Goal: Task Accomplishment & Management: Manage account settings

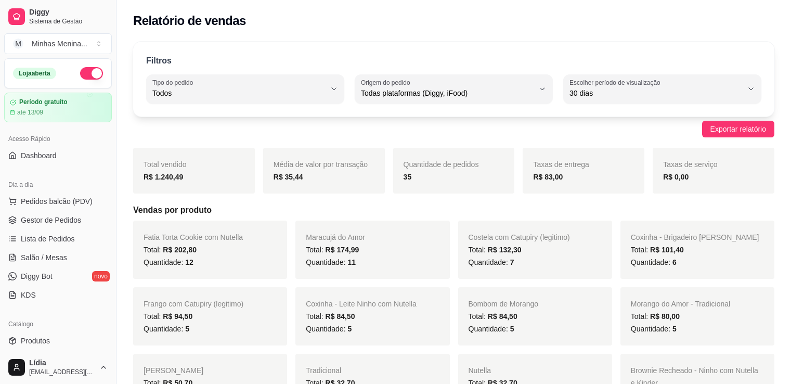
select select "ALL"
select select "30"
click at [65, 221] on span "Gestor de Pedidos" at bounding box center [51, 220] width 60 height 10
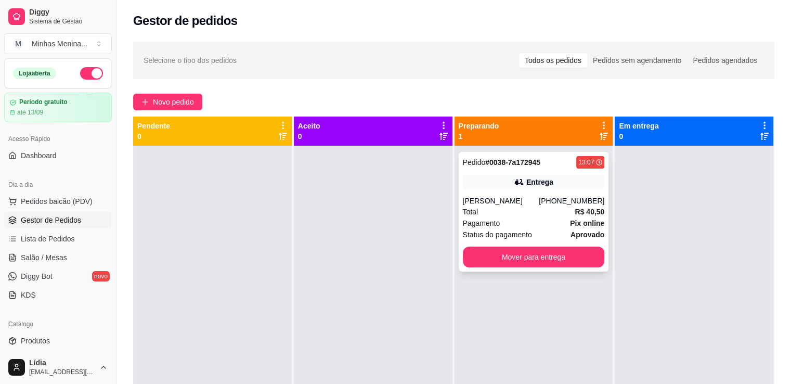
click at [512, 204] on div "[PERSON_NAME]" at bounding box center [501, 201] width 76 height 10
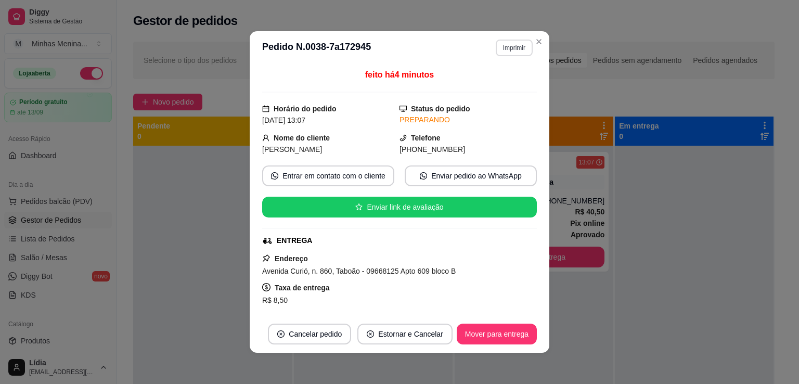
click at [518, 49] on button "Imprimir" at bounding box center [514, 48] width 37 height 17
click at [507, 84] on button "IMPRESSORA POS58" at bounding box center [491, 84] width 75 height 16
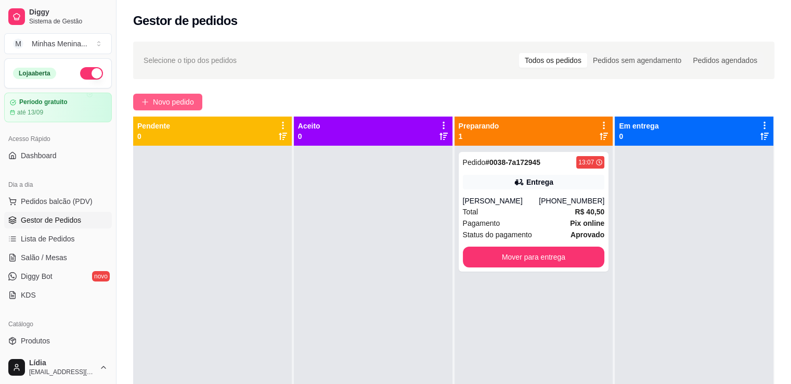
click at [185, 106] on span "Novo pedido" at bounding box center [173, 101] width 41 height 11
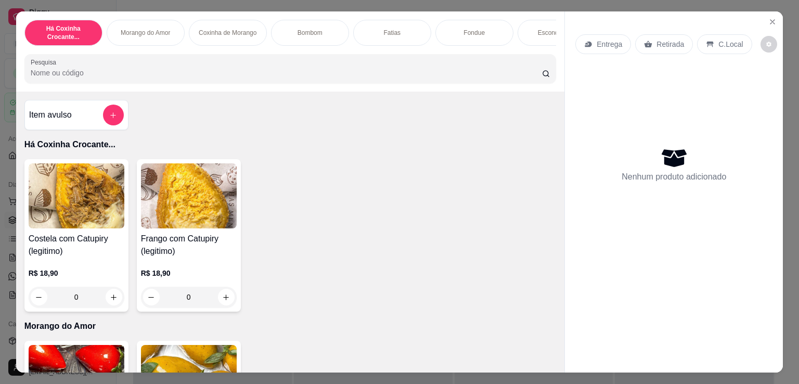
scroll to position [242, 0]
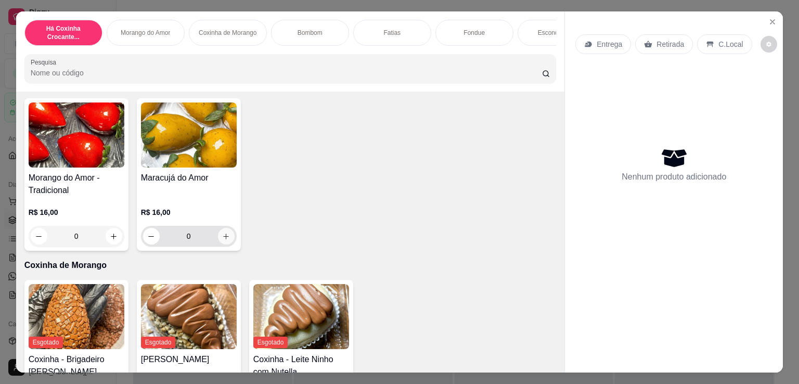
click at [222, 240] on icon "increase-product-quantity" at bounding box center [226, 237] width 8 height 8
type input "1"
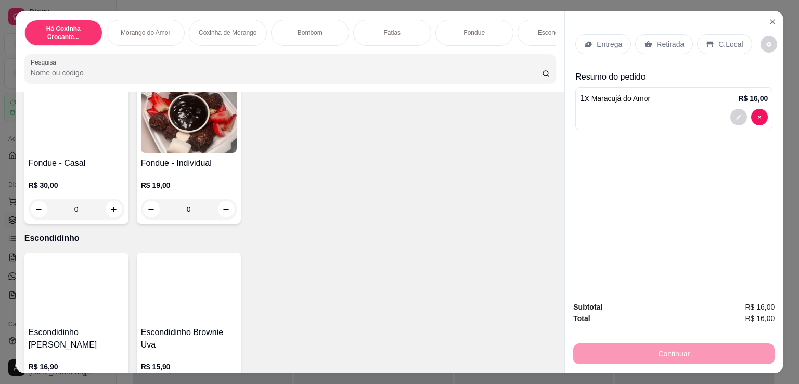
scroll to position [1214, 0]
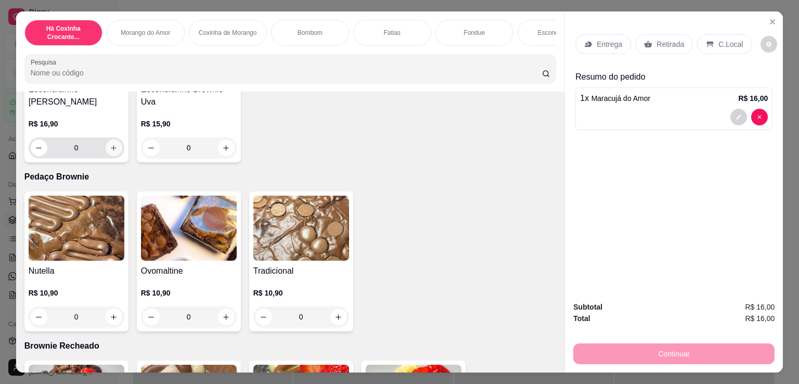
click at [110, 152] on icon "increase-product-quantity" at bounding box center [114, 148] width 8 height 8
type input "1"
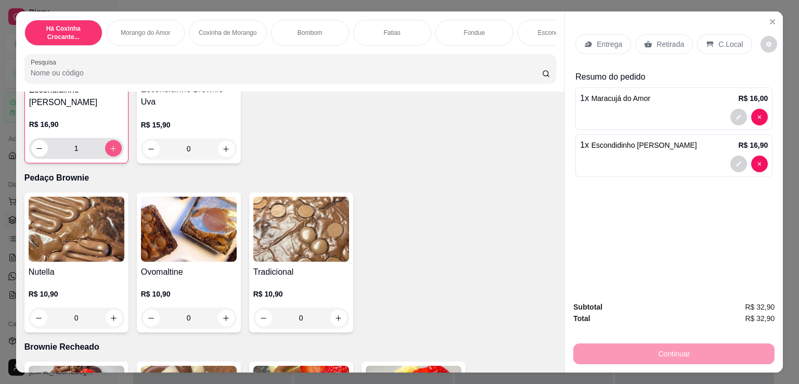
scroll to position [1214, 0]
click at [622, 42] on div "Entrega" at bounding box center [603, 44] width 56 height 20
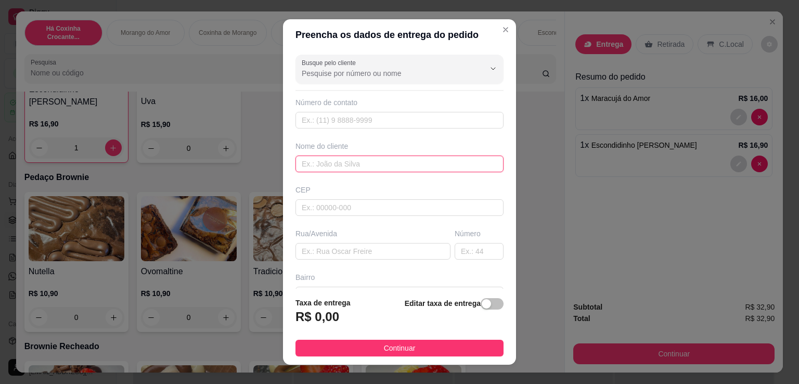
click at [330, 164] on input "text" at bounding box center [399, 164] width 208 height 17
type input "[PERSON_NAME]"
click at [330, 117] on input "text" at bounding box center [399, 120] width 208 height 17
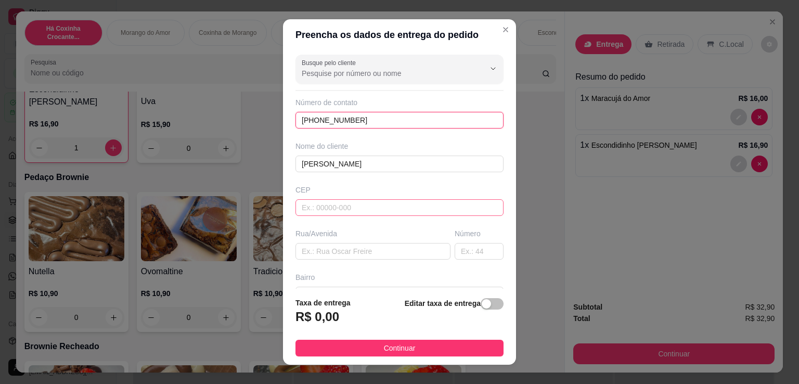
type input "[PHONE_NUMBER]"
click at [325, 209] on input "text" at bounding box center [399, 207] width 208 height 17
paste input "04161001"
type input "04161001"
type input "Rua dos Operários"
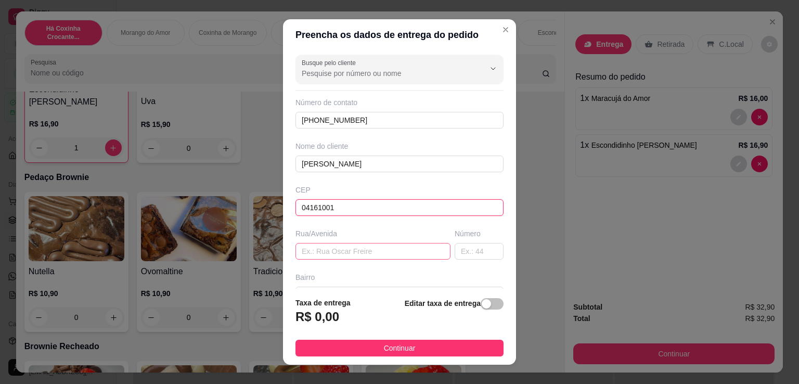
type input "Vila Brasilina"
type input "São Paulo"
type input "04161001"
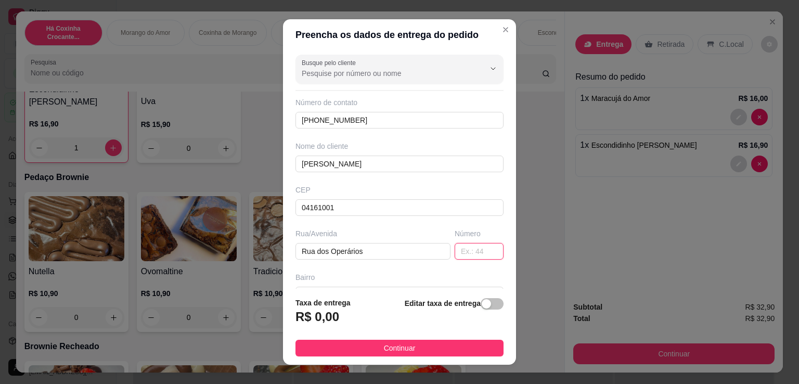
drag, startPoint x: 458, startPoint y: 251, endPoint x: 458, endPoint y: 245, distance: 6.8
click at [458, 248] on input "text" at bounding box center [479, 251] width 49 height 17
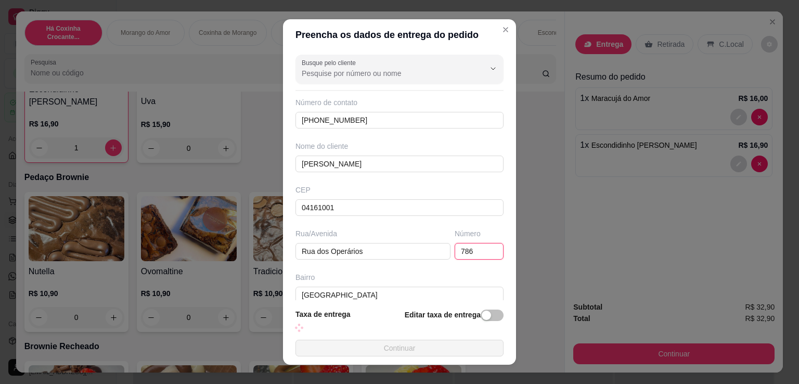
type input "786"
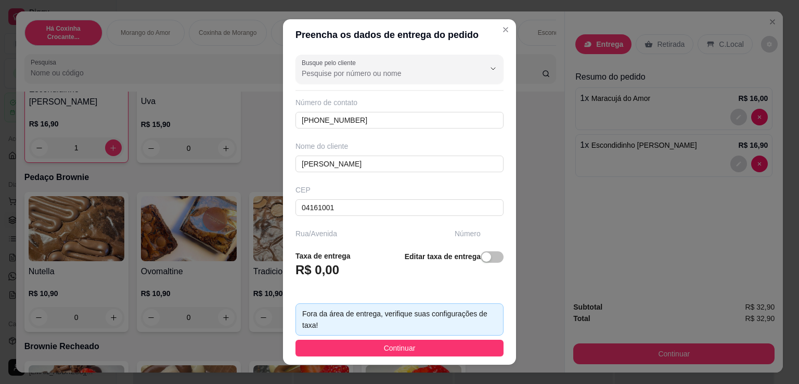
scroll to position [158, 0]
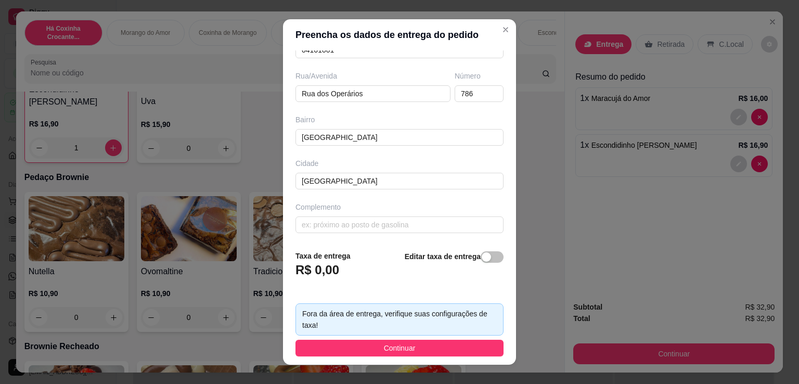
click at [442, 193] on div "Busque pelo cliente Número de contato (11) 96615-5054 Nome do cliente Gabriela …" at bounding box center [399, 145] width 233 height 191
click at [482, 261] on div "button" at bounding box center [486, 256] width 9 height 9
drag, startPoint x: 354, startPoint y: 271, endPoint x: 227, endPoint y: 261, distance: 127.8
click at [227, 266] on div "Preencha os dados de entrega do pedido Busque pelo cliente Número de contato (1…" at bounding box center [399, 192] width 799 height 384
type input "9,00"
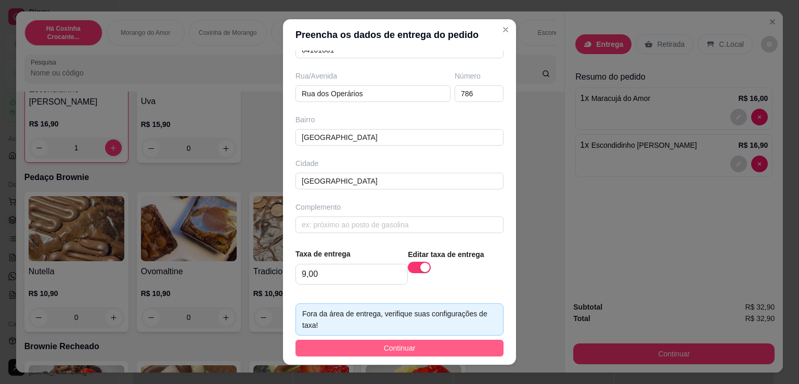
click at [416, 343] on button "Continuar" at bounding box center [399, 348] width 208 height 17
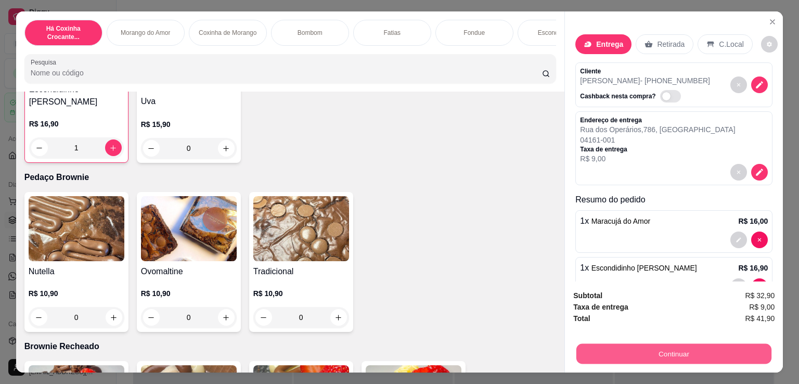
click at [671, 357] on button "Continuar" at bounding box center [673, 353] width 195 height 20
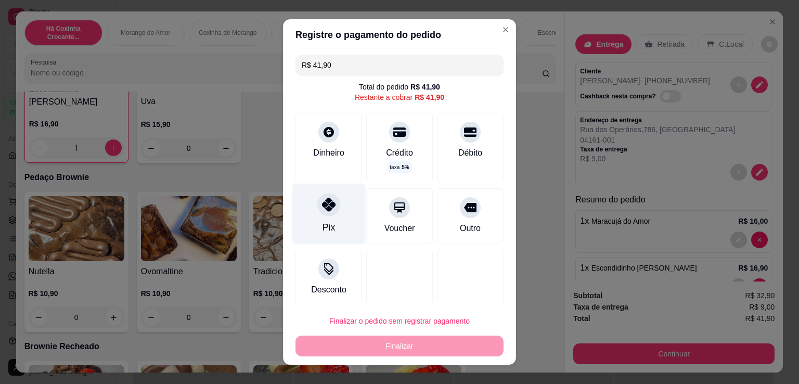
click at [328, 207] on icon at bounding box center [329, 205] width 14 height 14
type input "R$ 0,00"
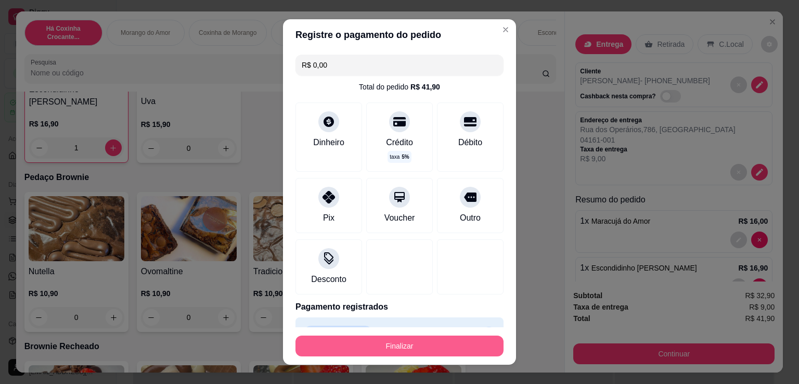
click at [387, 342] on button "Finalizar" at bounding box center [399, 346] width 208 height 21
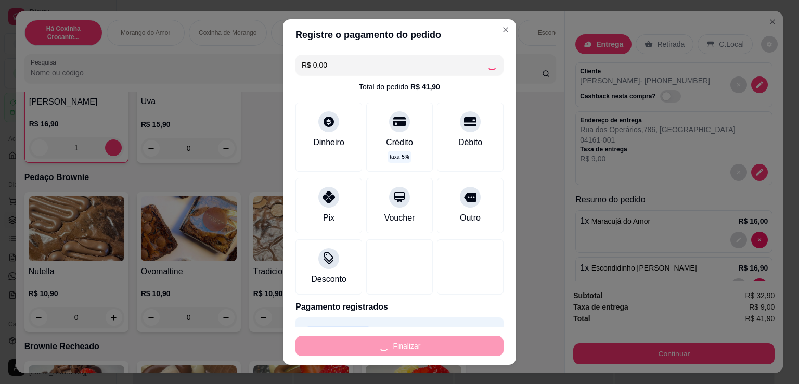
type input "0"
type input "-R$ 41,90"
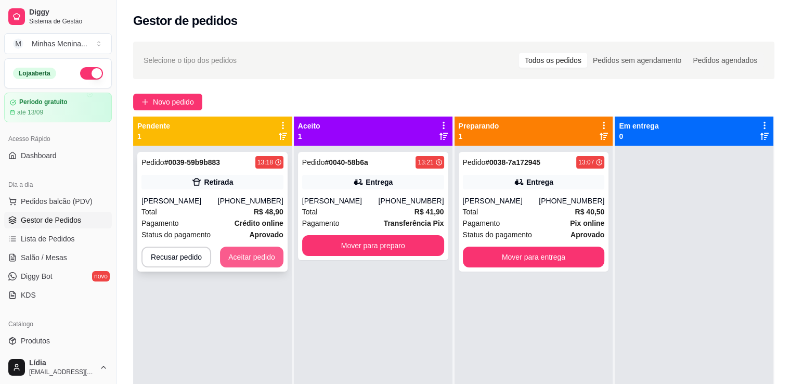
click at [239, 262] on button "Aceitar pedido" at bounding box center [251, 257] width 63 height 21
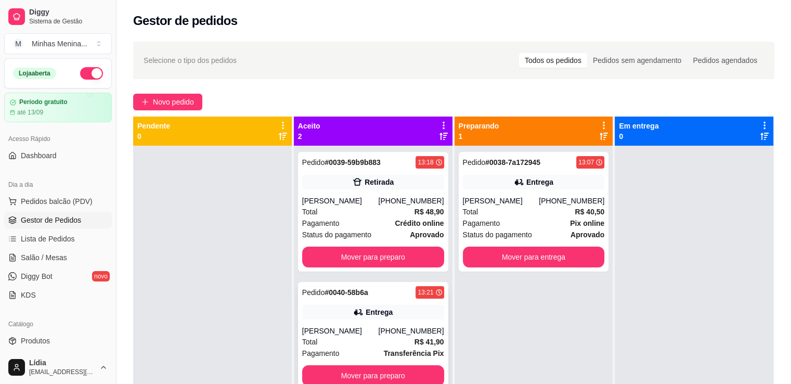
click at [367, 318] on div "Entrega" at bounding box center [373, 312] width 142 height 15
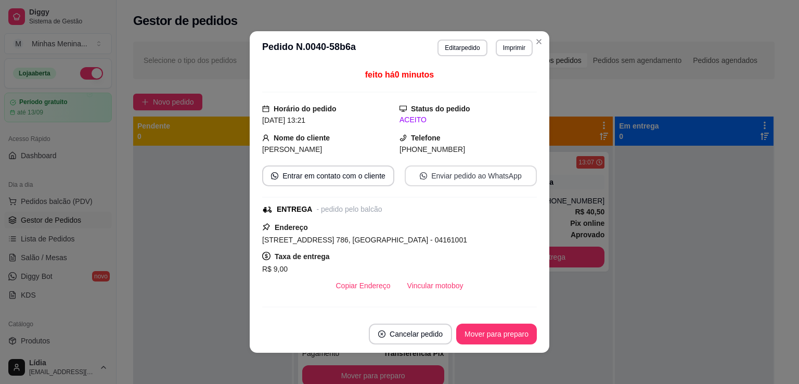
click at [425, 178] on button "Enviar pedido ao WhatsApp" at bounding box center [471, 175] width 132 height 21
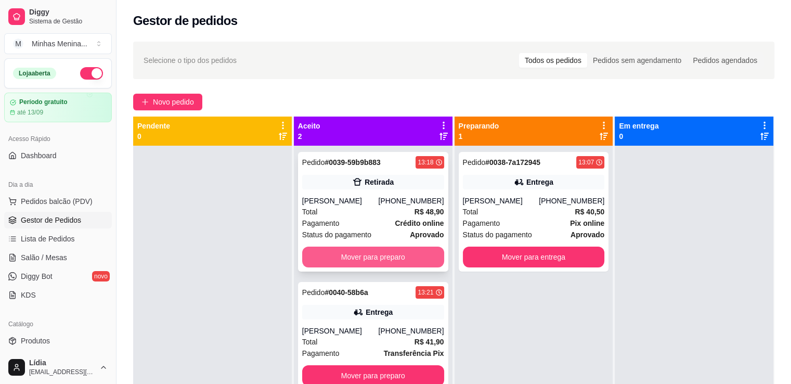
click at [410, 252] on button "Mover para preparo" at bounding box center [373, 257] width 142 height 21
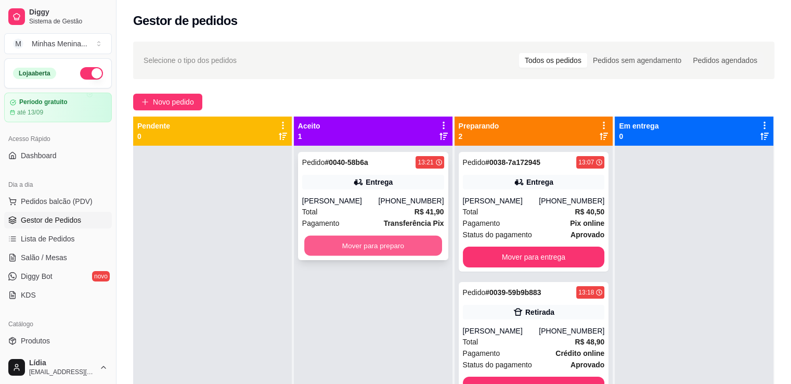
click at [394, 242] on button "Mover para preparo" at bounding box center [373, 246] width 138 height 20
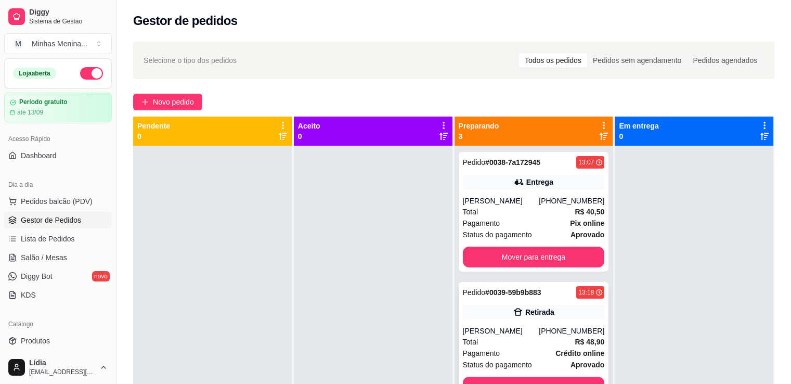
click at [501, 345] on div "Total R$ 48,90" at bounding box center [534, 341] width 142 height 11
click at [550, 342] on div "Total R$ 48,90" at bounding box center [534, 341] width 142 height 11
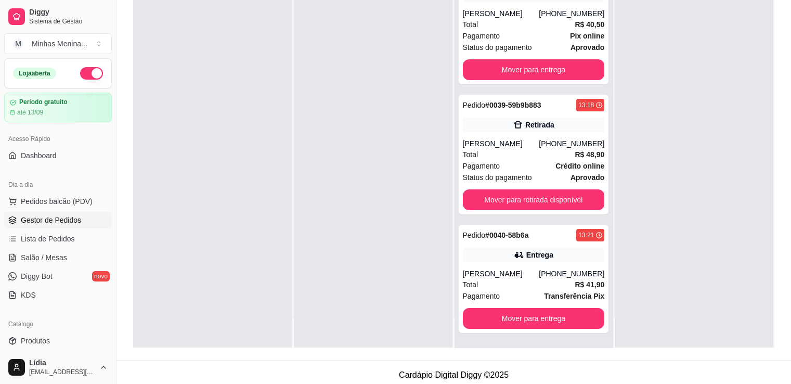
scroll to position [158, 0]
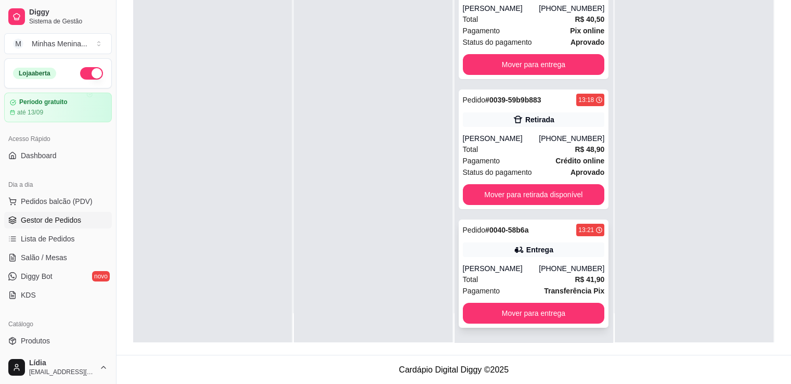
click at [531, 277] on div "Total R$ 41,90" at bounding box center [534, 279] width 142 height 11
click at [548, 150] on div "Total R$ 48,90" at bounding box center [534, 149] width 142 height 11
click at [532, 25] on div "Pagamento Pix online" at bounding box center [534, 30] width 142 height 11
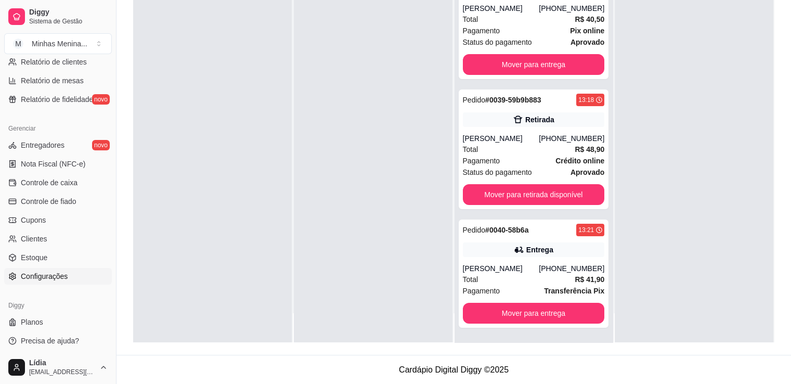
scroll to position [364, 0]
click at [56, 276] on span "Configurações" at bounding box center [44, 274] width 47 height 10
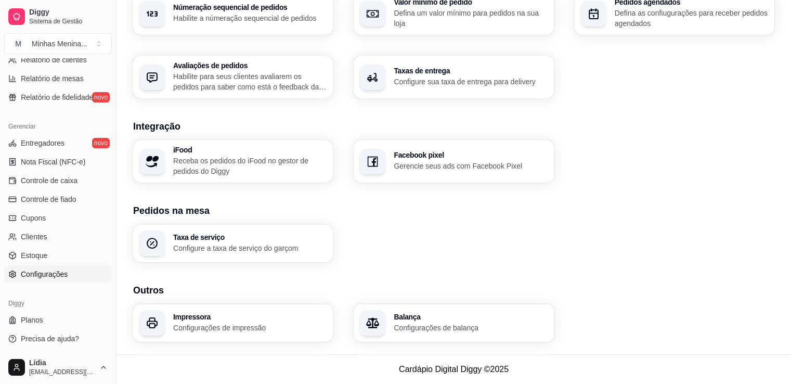
scroll to position [102, 0]
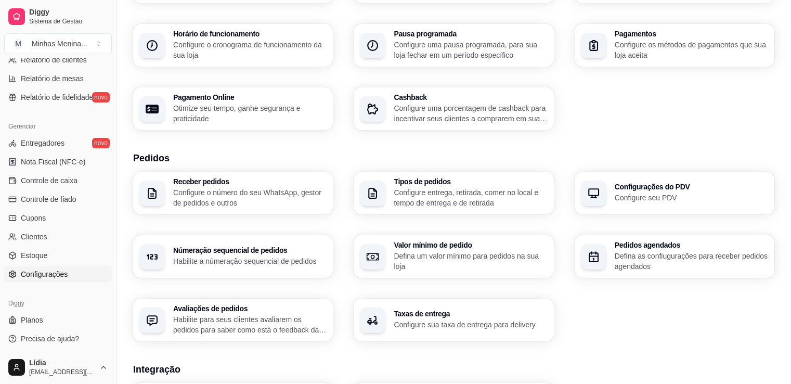
click at [260, 196] on p "Configure o número do seu WhatsApp, gestor de pedidos e outros" at bounding box center [249, 197] width 153 height 21
click at [442, 191] on p "Configure entrega, retirada, comer no local e tempo de entrega e de retirada" at bounding box center [470, 197] width 153 height 21
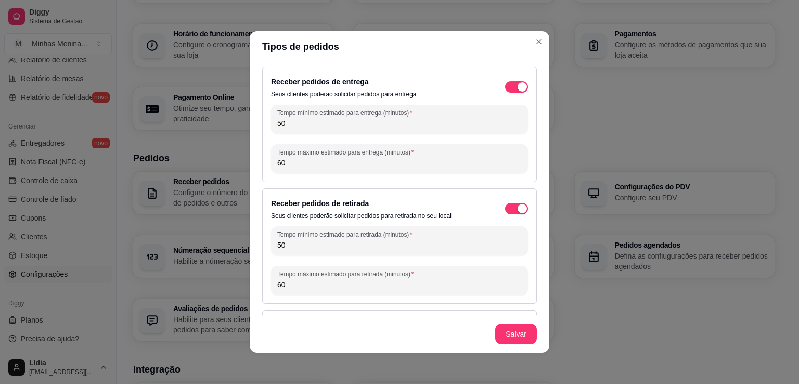
click at [349, 125] on input "50" at bounding box center [399, 123] width 245 height 10
type input "5"
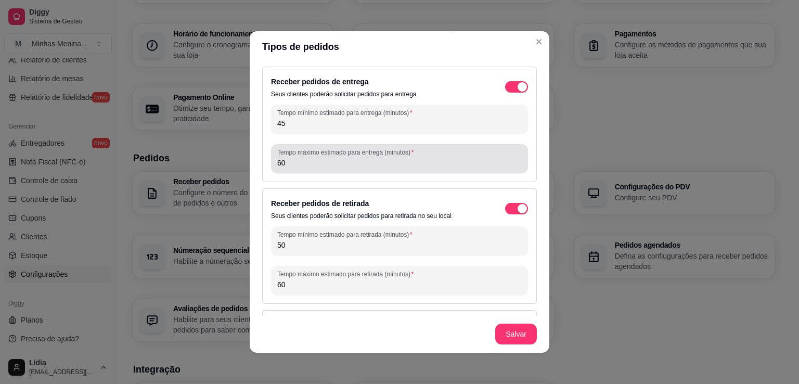
type input "45"
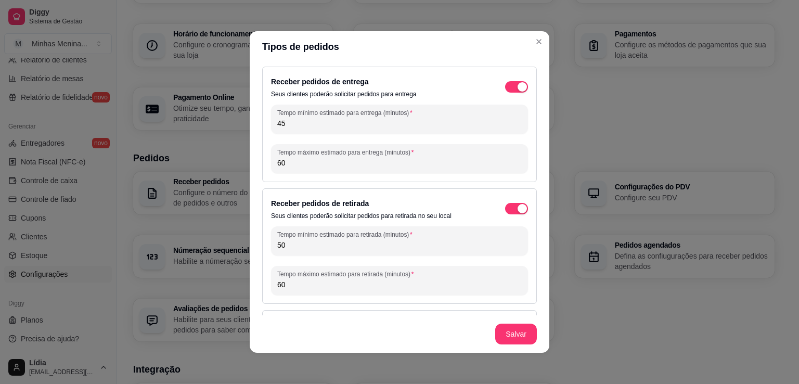
drag, startPoint x: 291, startPoint y: 161, endPoint x: 261, endPoint y: 166, distance: 31.2
click at [262, 166] on div "Receber pedidos de entrega Seus clientes poderão solicitar pedidos para entrega…" at bounding box center [399, 124] width 275 height 115
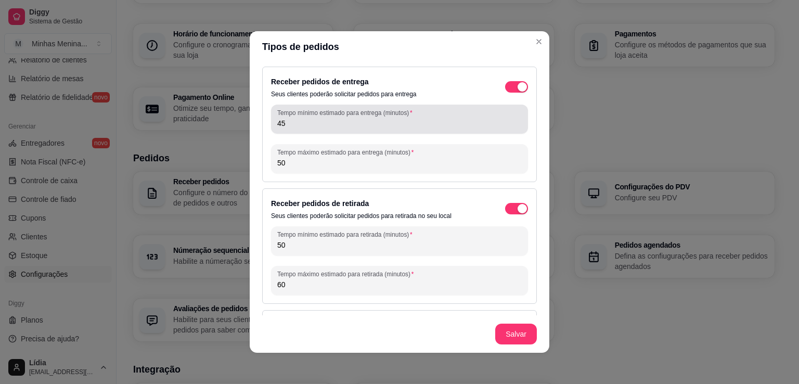
type input "50"
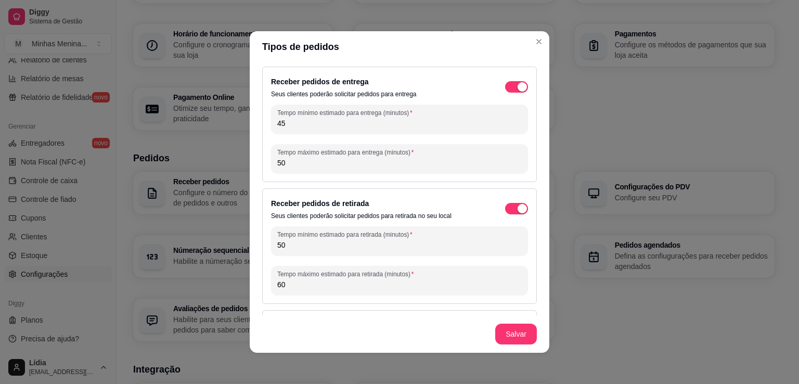
drag, startPoint x: 291, startPoint y: 132, endPoint x: 234, endPoint y: 138, distance: 57.6
click at [234, 140] on div "Tipos de pedidos Receber pedidos de entrega Seus clientes poderão solicitar ped…" at bounding box center [399, 192] width 799 height 384
drag, startPoint x: 291, startPoint y: 244, endPoint x: 295, endPoint y: 185, distance: 58.9
click at [250, 245] on div "Receber pedidos de entrega Seus clientes poderão solicitar pedidos para entrega…" at bounding box center [400, 188] width 300 height 253
paste input "45"
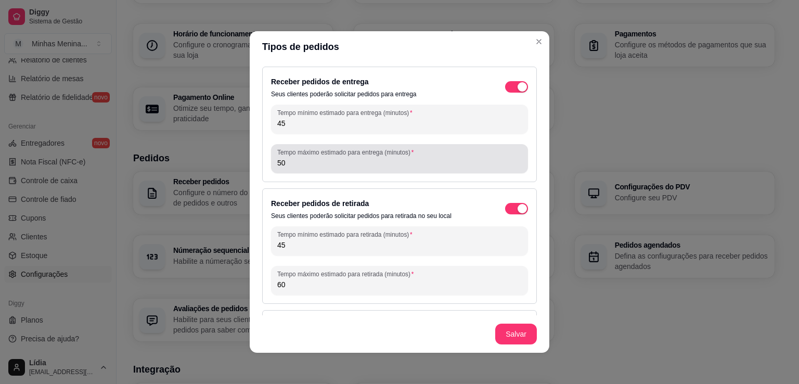
type input "45"
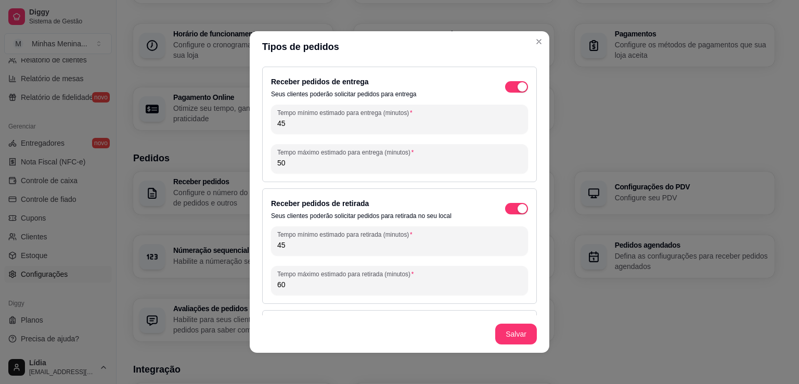
drag, startPoint x: 295, startPoint y: 160, endPoint x: 251, endPoint y: 176, distance: 47.6
click at [250, 175] on div "Receber pedidos de entrega Seus clientes poderão solicitar pedidos para entrega…" at bounding box center [400, 188] width 300 height 253
drag, startPoint x: 308, startPoint y: 290, endPoint x: 239, endPoint y: 290, distance: 69.2
click at [239, 290] on div "Tipos de pedidos Receber pedidos de entrega Seus clientes poderão solicitar ped…" at bounding box center [399, 192] width 799 height 384
drag, startPoint x: 268, startPoint y: 284, endPoint x: 291, endPoint y: 286, distance: 23.5
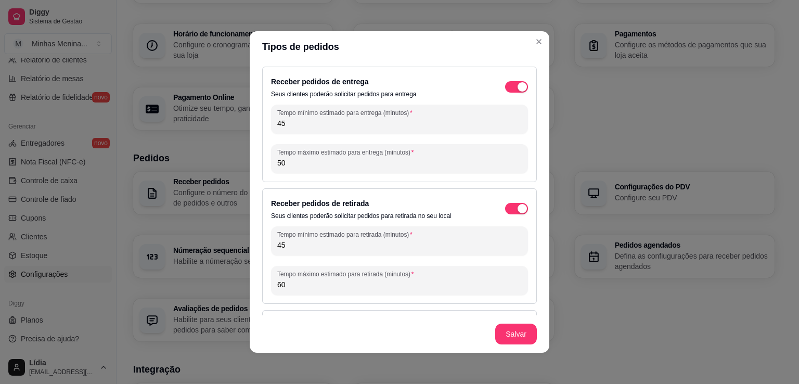
click at [264, 282] on div "Receber pedidos de retirada Seus clientes poderão solicitar pedidos para retira…" at bounding box center [399, 245] width 275 height 115
paste input "5"
type input "50"
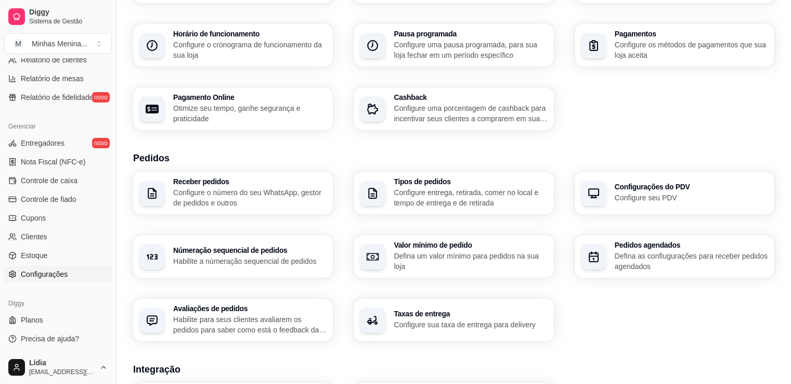
click at [533, 42] on p "Configure uma pausa programada, para sua loja fechar em um período específico" at bounding box center [470, 50] width 153 height 21
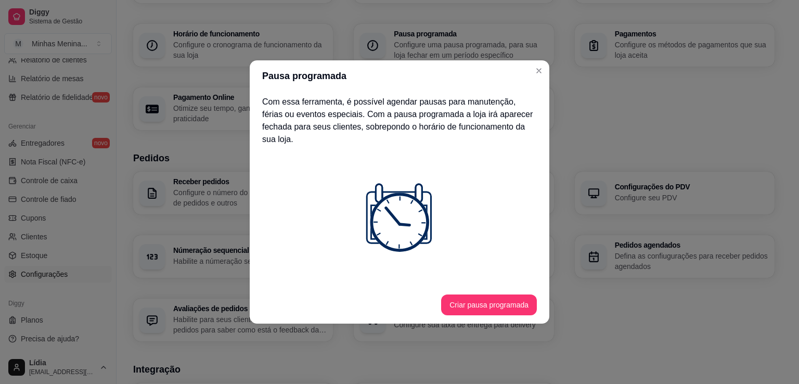
click at [547, 74] on div "Pausa programada Com essa ferramenta, é possível agendar pausas para manutenção…" at bounding box center [399, 192] width 799 height 384
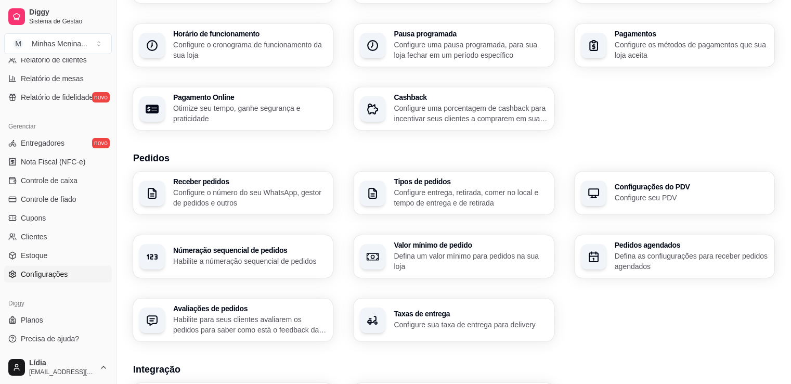
scroll to position [122, 0]
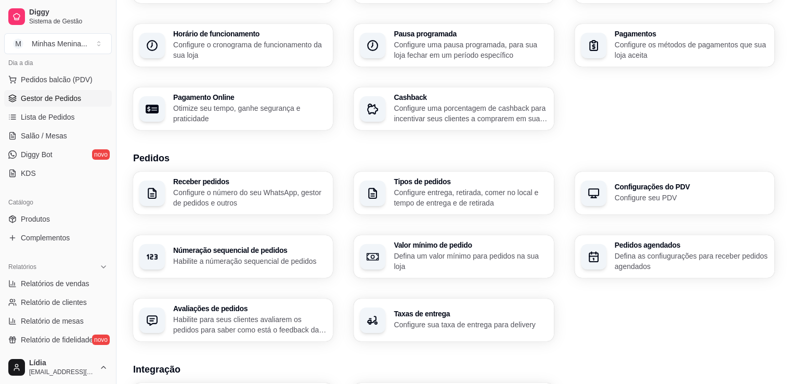
click at [57, 96] on span "Gestor de Pedidos" at bounding box center [51, 98] width 60 height 10
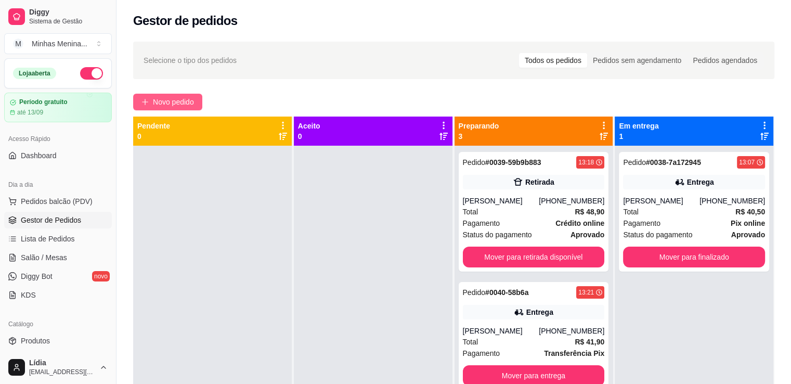
click at [183, 103] on span "Novo pedido" at bounding box center [173, 101] width 41 height 11
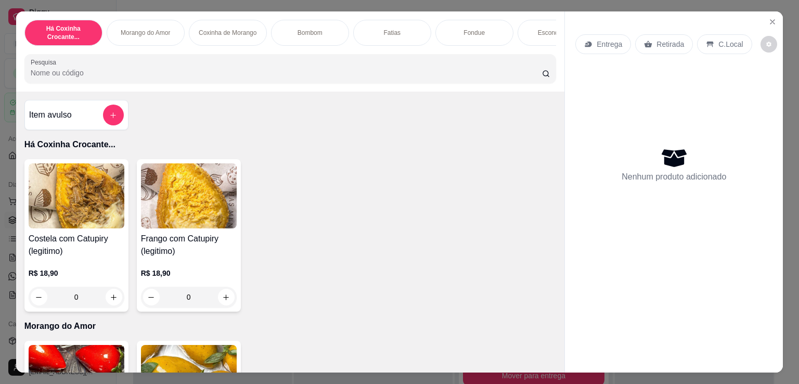
click at [461, 4] on div "Há Coxinha Crocante... Morango do Amor Coxinha de Morango Bombom Fatias Fondue …" at bounding box center [399, 192] width 799 height 384
click at [771, 18] on icon "Close" at bounding box center [772, 22] width 8 height 8
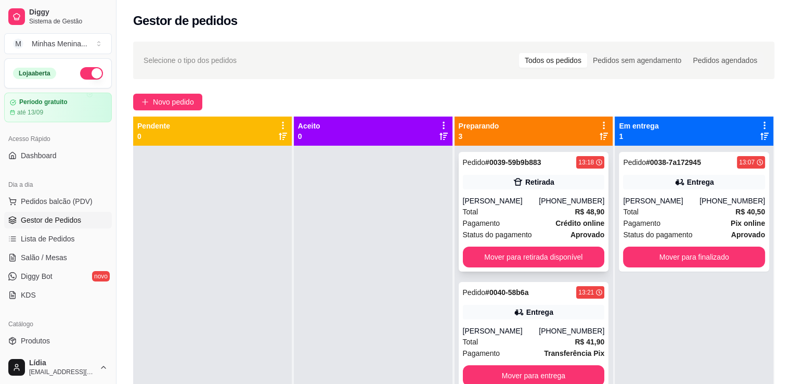
click at [521, 240] on div "Pedido # 0039-59b9b883 13:18 Retirada Joyce (11) 98281-0479 Total R$ 48,90 Paga…" at bounding box center [534, 212] width 150 height 120
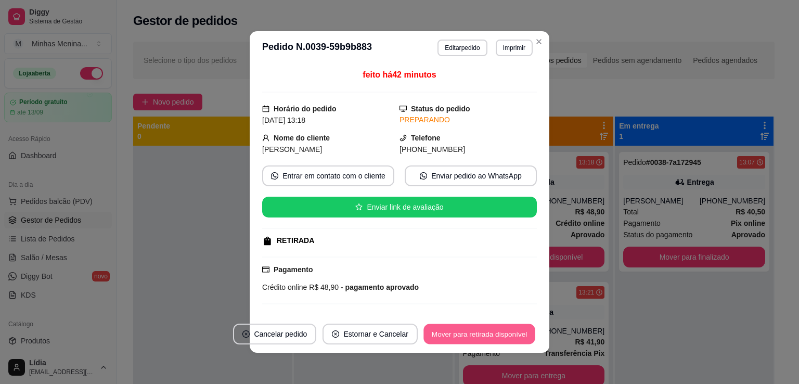
click at [506, 325] on button "Mover para retirada disponível" at bounding box center [478, 334] width 111 height 20
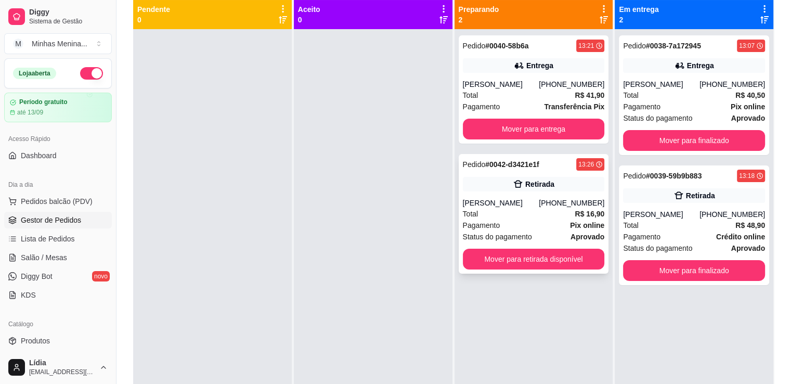
scroll to position [83, 0]
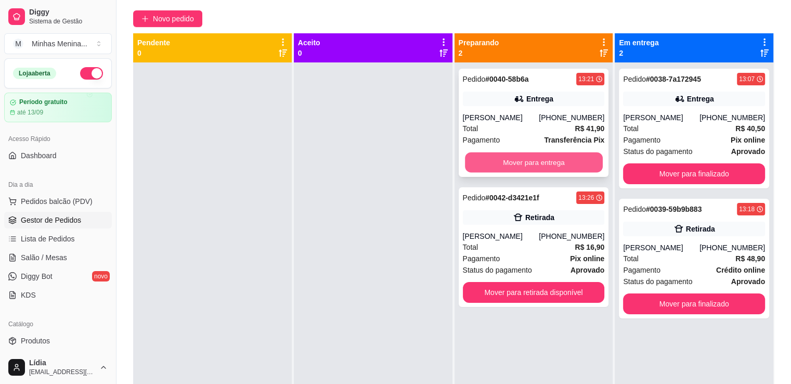
click at [551, 171] on button "Mover para entrega" at bounding box center [534, 162] width 138 height 20
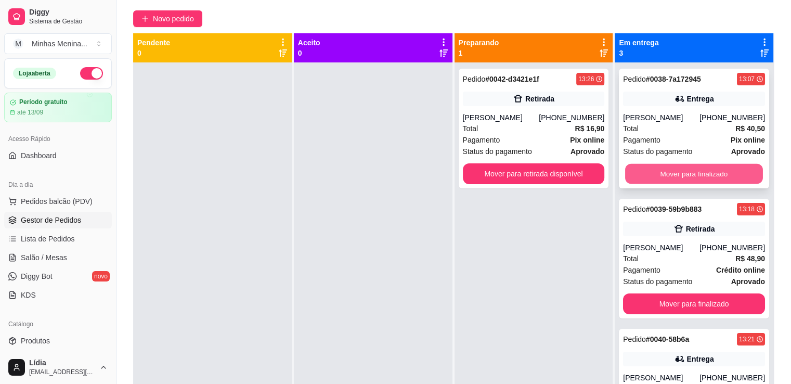
click at [658, 174] on button "Mover para finalizado" at bounding box center [694, 174] width 138 height 20
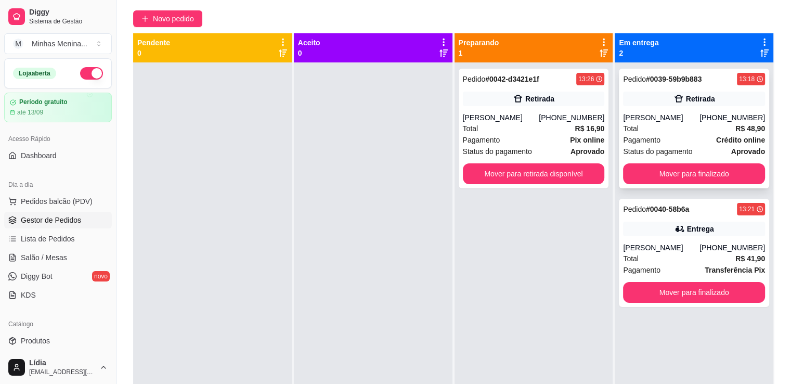
click at [670, 136] on div "Pagamento Crédito online" at bounding box center [694, 139] width 142 height 11
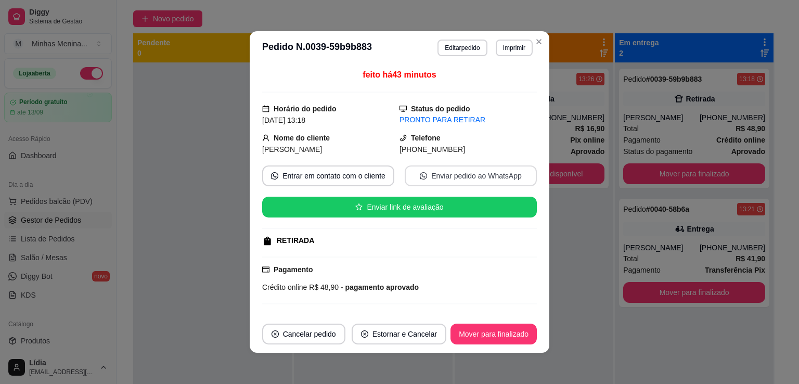
click at [445, 177] on button "Enviar pedido ao WhatsApp" at bounding box center [471, 175] width 132 height 21
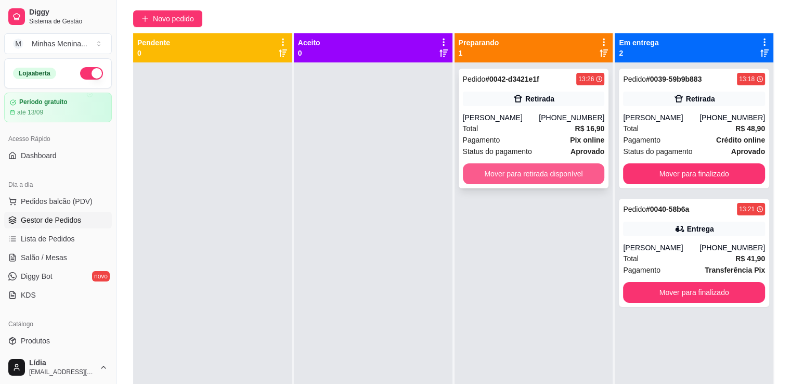
click at [540, 172] on button "Mover para retirada disponível" at bounding box center [534, 173] width 142 height 21
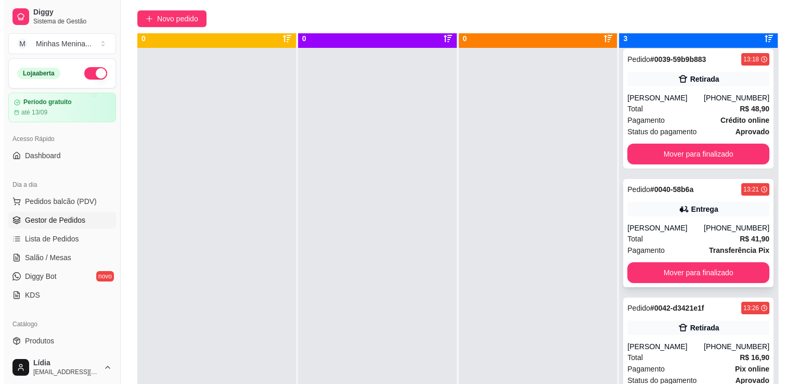
scroll to position [29, 0]
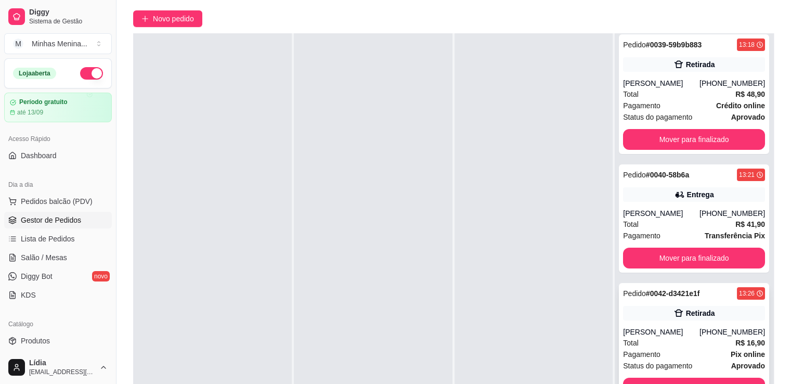
click at [668, 337] on div "Total R$ 16,90" at bounding box center [694, 342] width 142 height 11
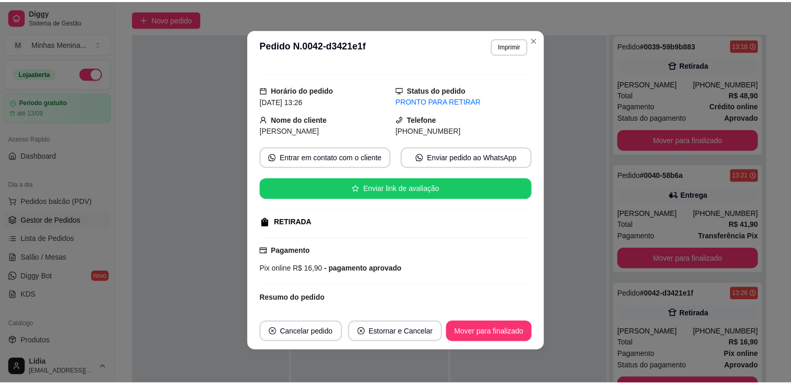
scroll to position [0, 0]
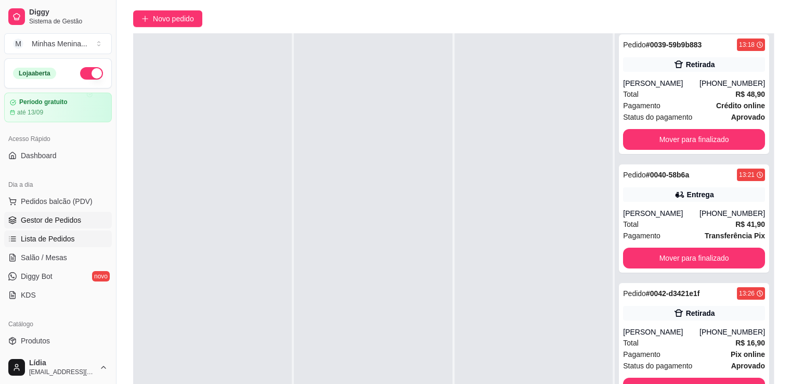
click at [54, 243] on span "Lista de Pedidos" at bounding box center [48, 239] width 54 height 10
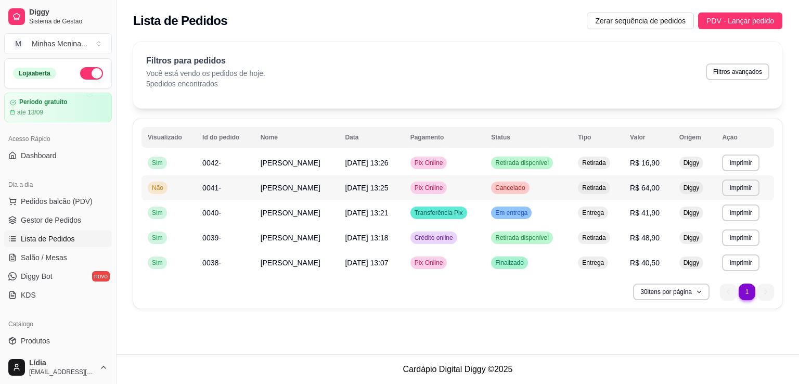
click at [519, 193] on div "Cancelado" at bounding box center [510, 188] width 38 height 12
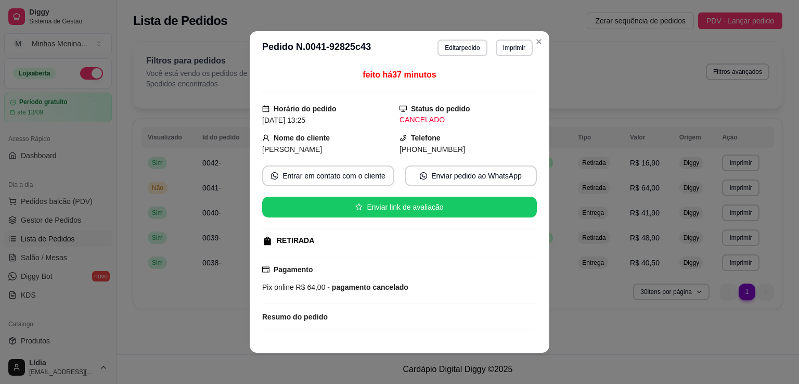
scroll to position [91, 0]
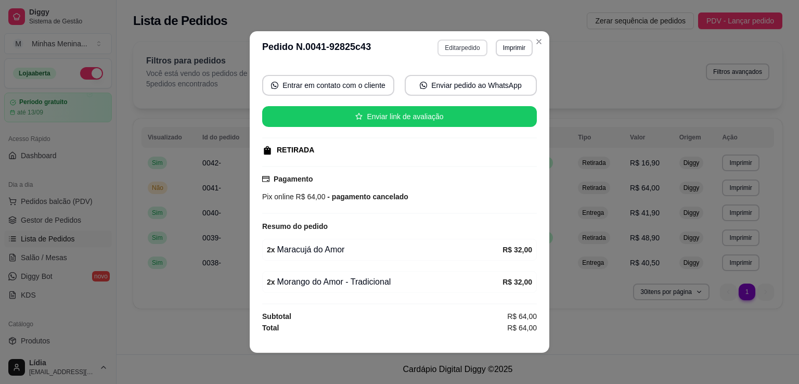
click at [455, 46] on button "Editar pedido" at bounding box center [462, 48] width 49 height 17
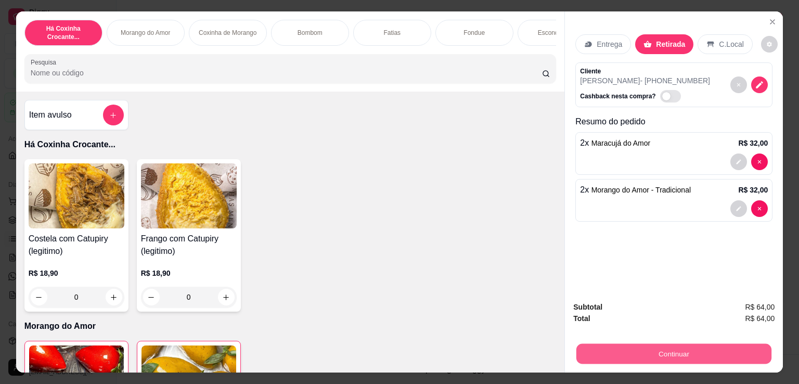
click at [648, 351] on button "Continuar" at bounding box center [673, 353] width 195 height 20
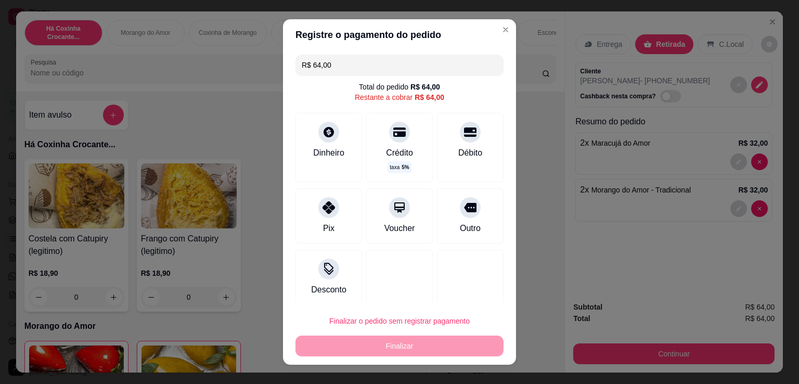
drag, startPoint x: 329, startPoint y: 206, endPoint x: 355, endPoint y: 289, distance: 86.7
click at [334, 209] on div "Pix" at bounding box center [328, 215] width 67 height 55
type input "R$ 0,00"
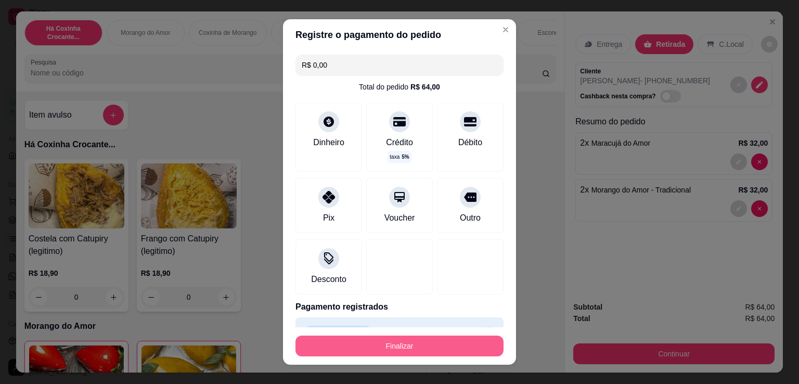
click at [392, 341] on button "Finalizar" at bounding box center [399, 346] width 208 height 21
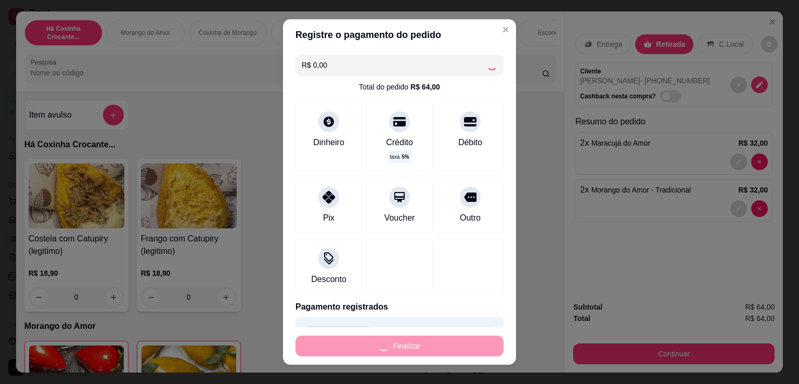
type input "0"
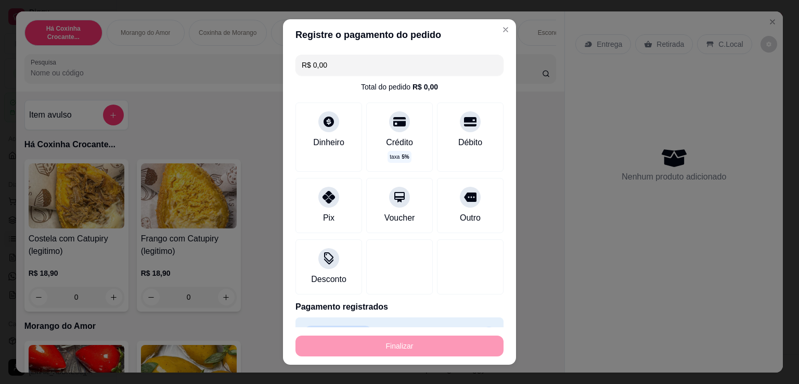
type input "-R$ 64,00"
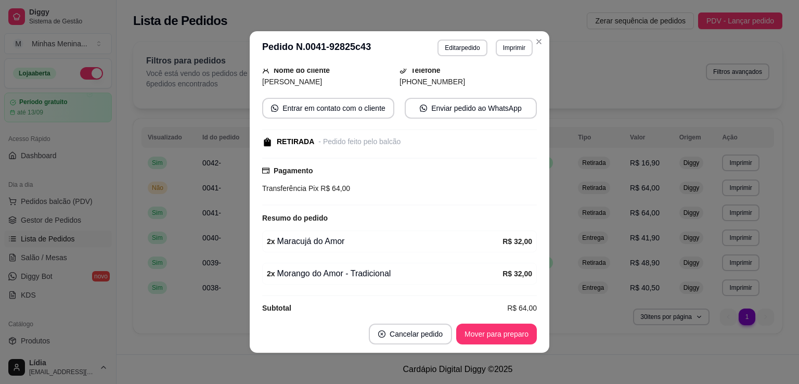
scroll to position [103, 0]
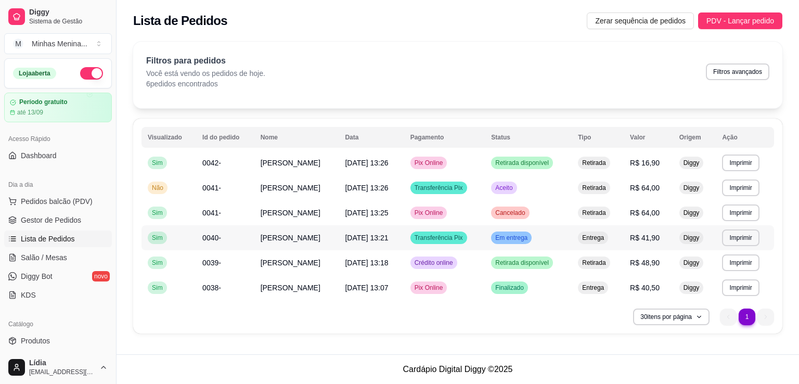
click at [366, 234] on span "24/08/25 às 13:21" at bounding box center [366, 238] width 43 height 8
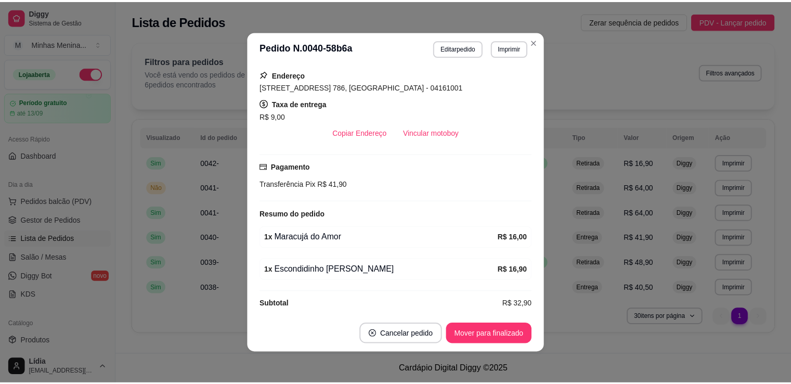
scroll to position [161, 0]
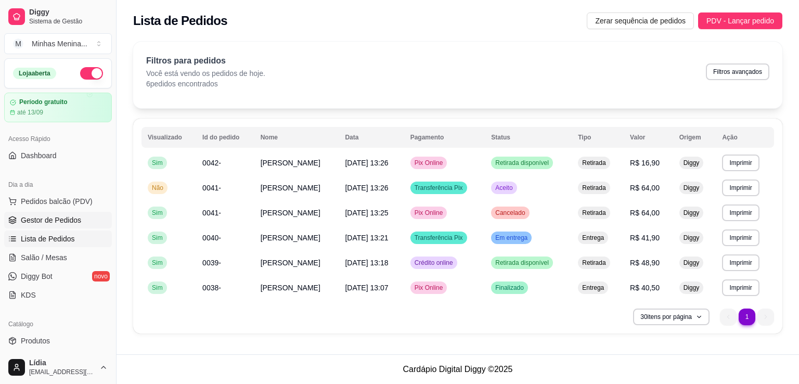
click at [54, 216] on span "Gestor de Pedidos" at bounding box center [51, 220] width 60 height 10
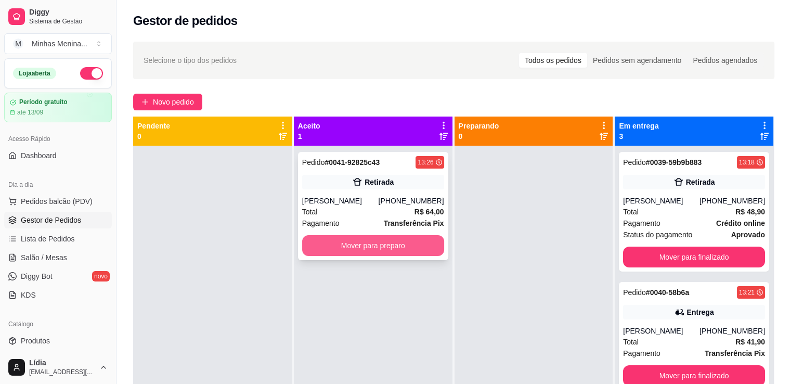
click at [398, 248] on button "Mover para preparo" at bounding box center [373, 245] width 142 height 21
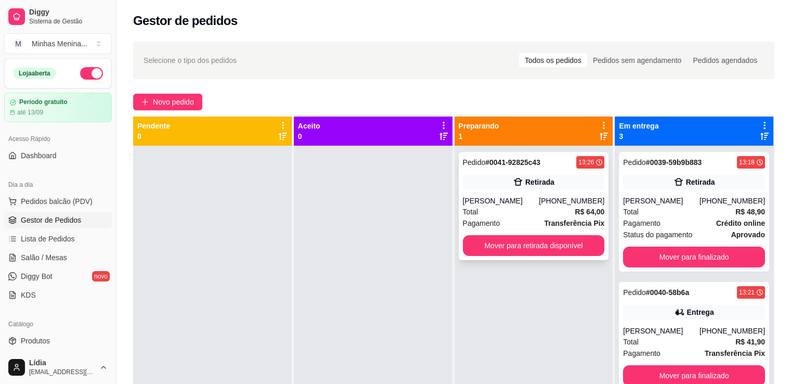
click at [533, 209] on div "Total R$ 64,00" at bounding box center [534, 211] width 142 height 11
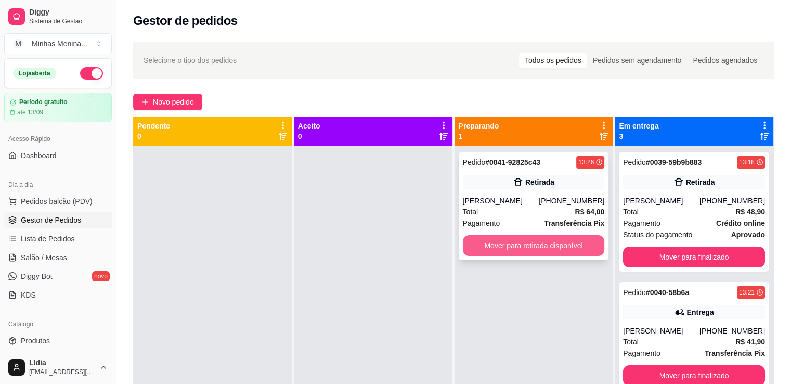
click at [520, 248] on button "Mover para retirada disponível" at bounding box center [534, 245] width 142 height 21
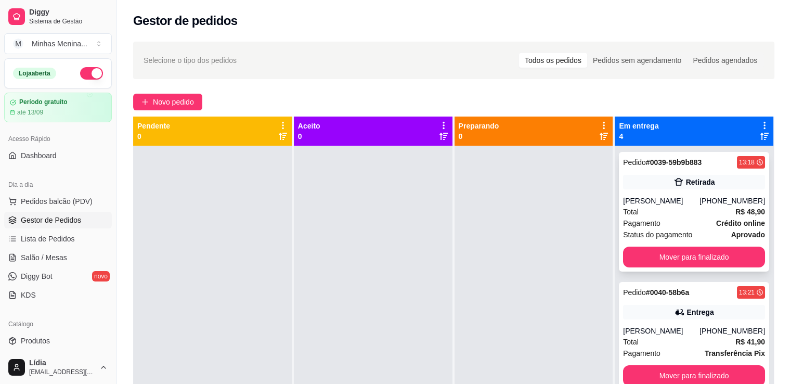
click at [672, 206] on div "Total R$ 48,90" at bounding box center [694, 211] width 142 height 11
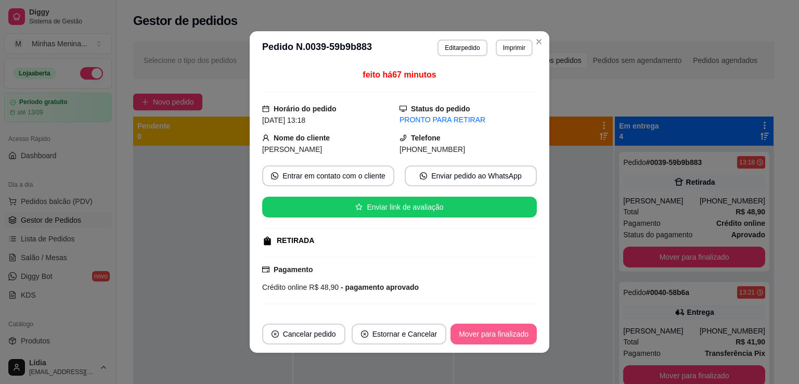
click at [518, 336] on button "Mover para finalizado" at bounding box center [494, 334] width 86 height 21
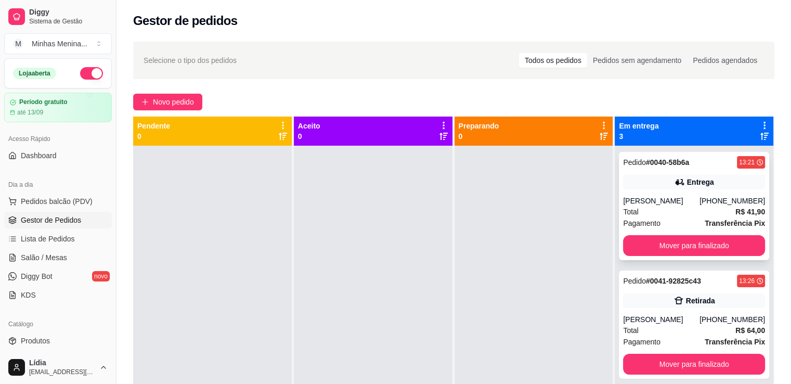
click at [691, 212] on div "Total R$ 41,90" at bounding box center [694, 211] width 142 height 11
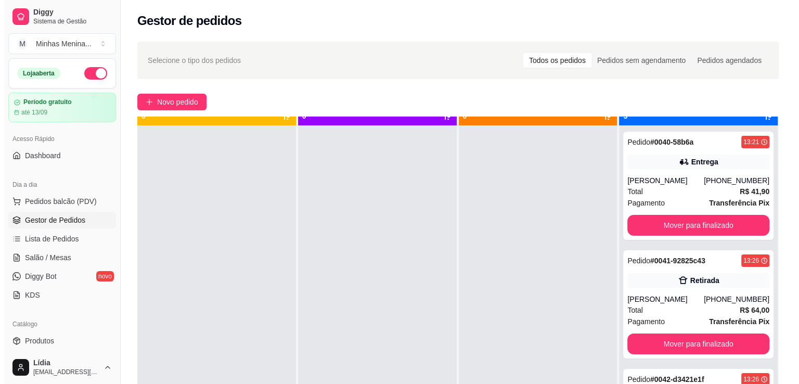
scroll to position [29, 0]
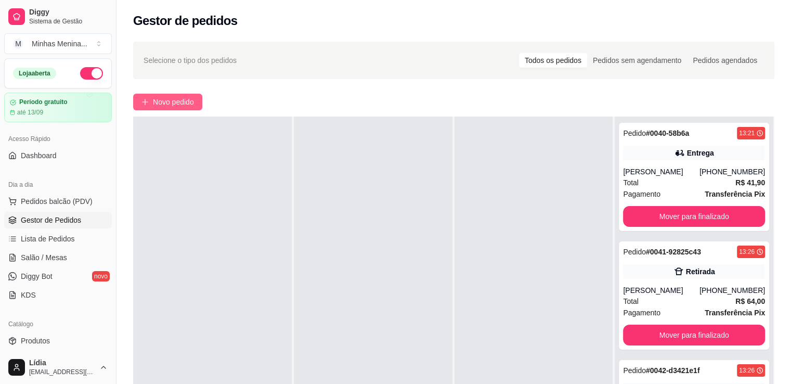
click at [167, 107] on span "Novo pedido" at bounding box center [173, 101] width 41 height 11
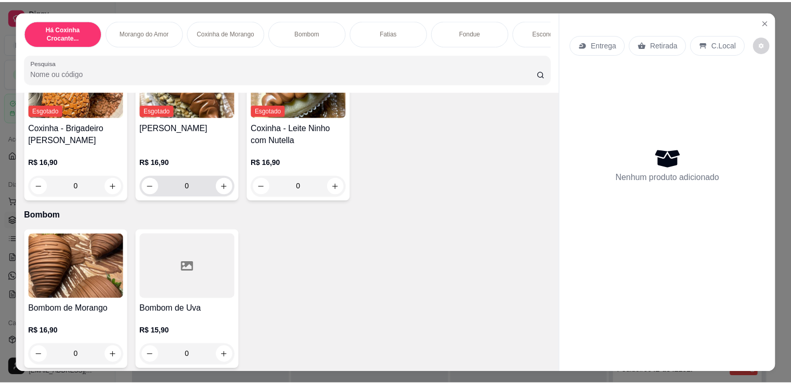
scroll to position [485, 0]
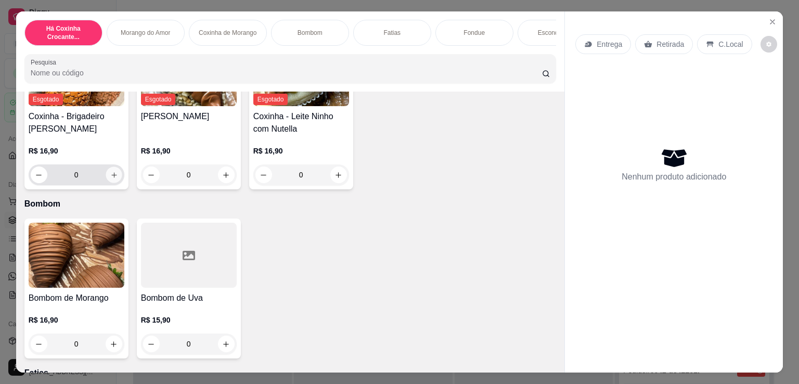
click at [113, 179] on icon "increase-product-quantity" at bounding box center [114, 175] width 8 height 8
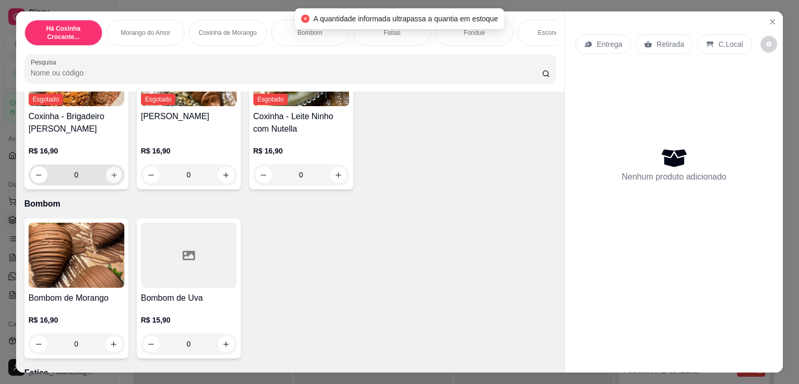
click at [113, 179] on icon "increase-product-quantity" at bounding box center [114, 175] width 8 height 8
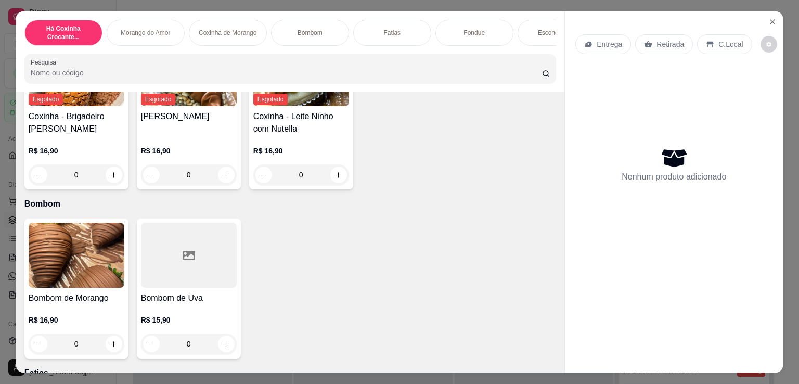
click at [775, 11] on div "Entrega Retirada C.Local Nenhum produto adicionado" at bounding box center [674, 183] width 218 height 344
click at [770, 18] on icon "Close" at bounding box center [772, 22] width 8 height 8
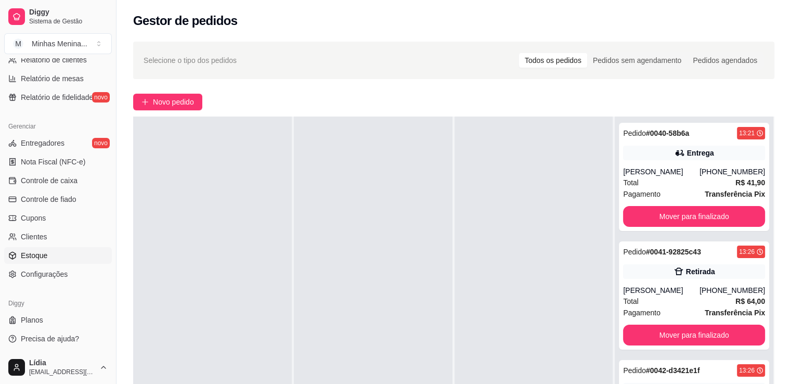
scroll to position [122, 0]
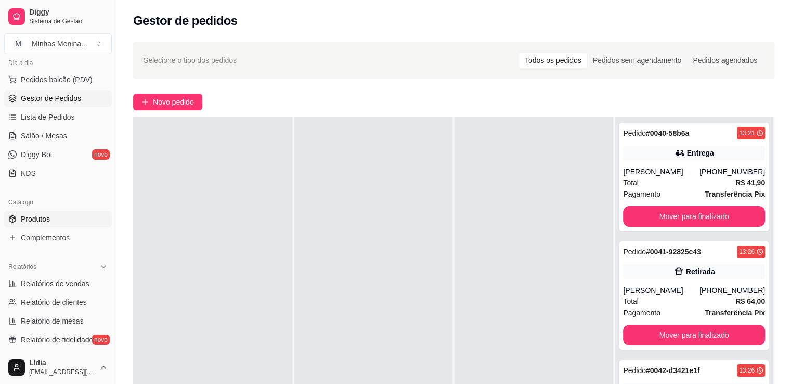
click at [45, 222] on span "Produtos" at bounding box center [35, 219] width 29 height 10
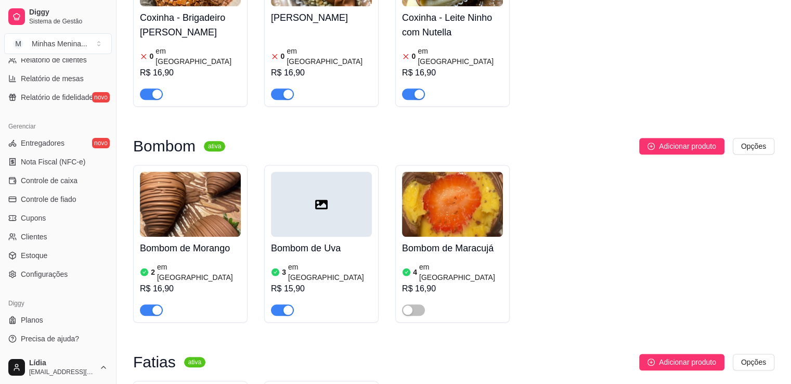
scroll to position [485, 0]
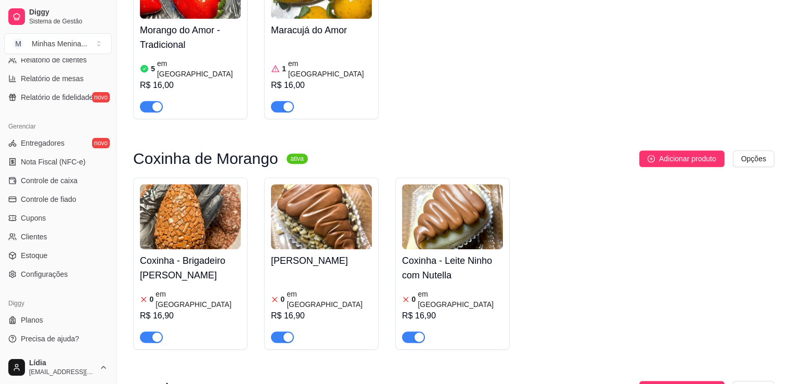
click at [198, 225] on img at bounding box center [190, 216] width 101 height 65
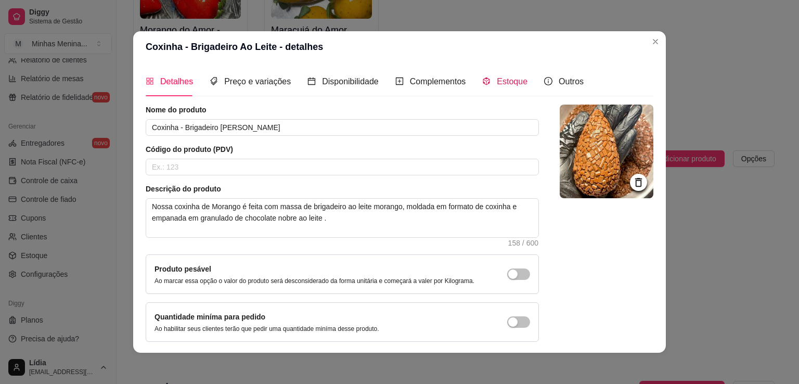
click at [506, 85] on span "Estoque" at bounding box center [512, 81] width 31 height 9
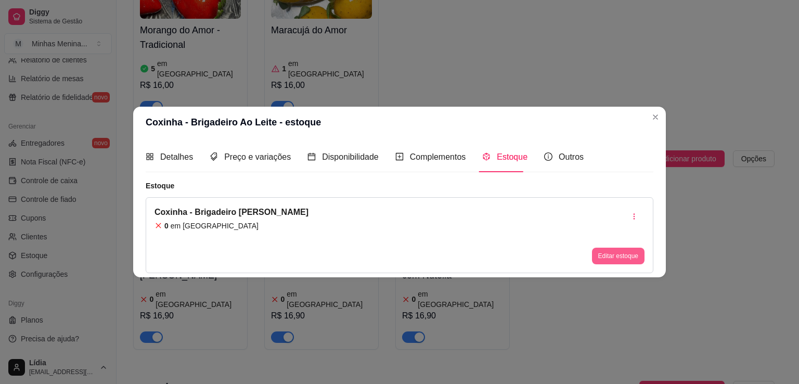
click at [611, 255] on button "Editar estoque" at bounding box center [618, 256] width 53 height 17
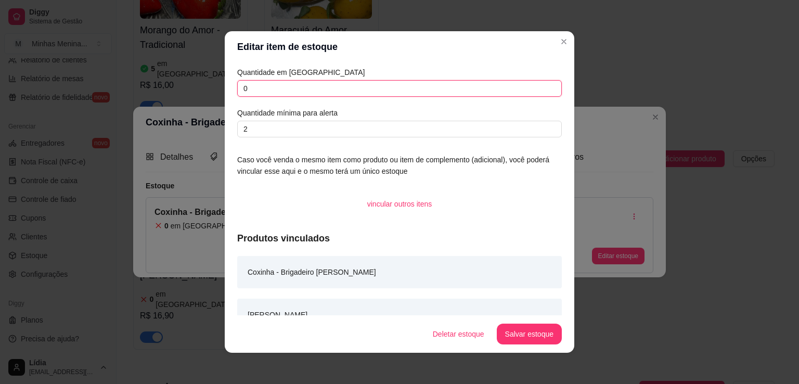
drag, startPoint x: 277, startPoint y: 87, endPoint x: 255, endPoint y: -20, distance: 109.8
type input "0"
type input "5"
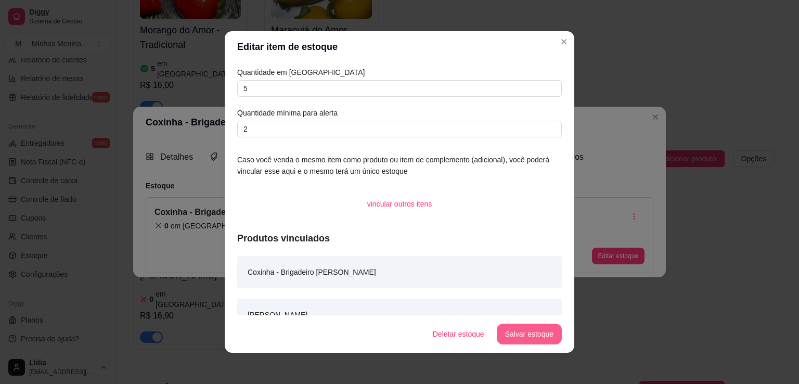
click at [531, 338] on button "Salvar estoque" at bounding box center [529, 334] width 65 height 21
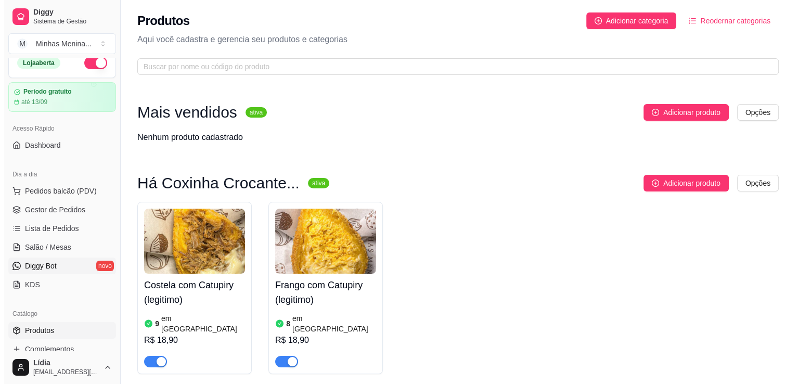
scroll to position [0, 0]
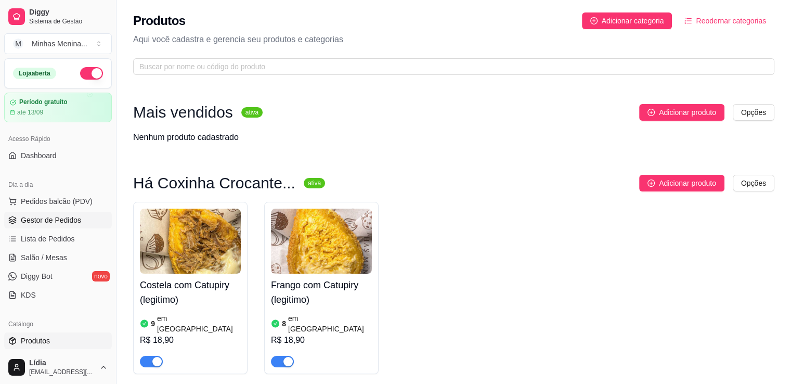
click at [59, 220] on span "Gestor de Pedidos" at bounding box center [51, 220] width 60 height 10
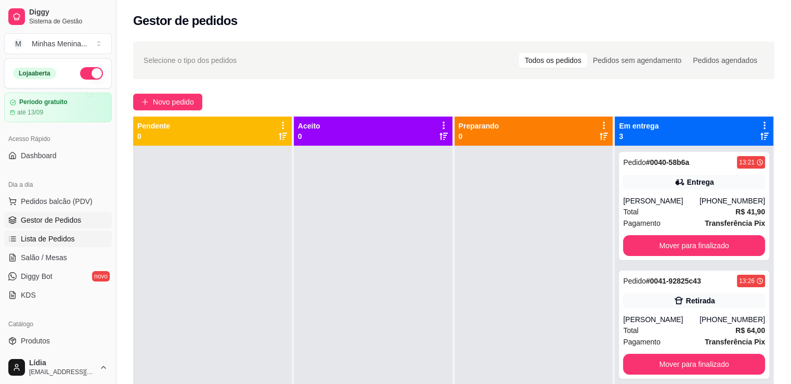
click at [58, 236] on span "Lista de Pedidos" at bounding box center [48, 239] width 54 height 10
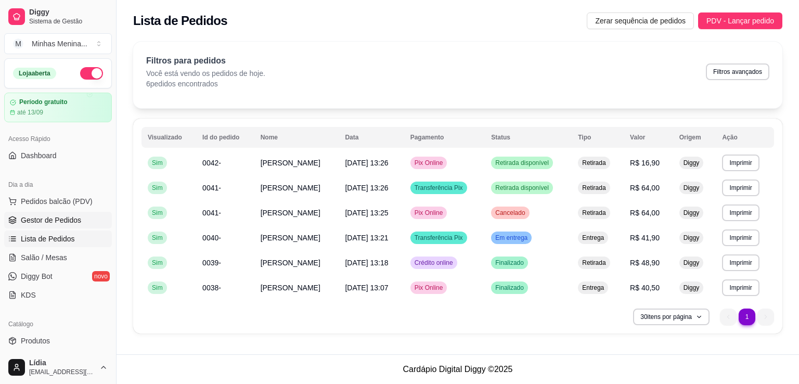
click at [75, 214] on link "Gestor de Pedidos" at bounding box center [58, 220] width 108 height 17
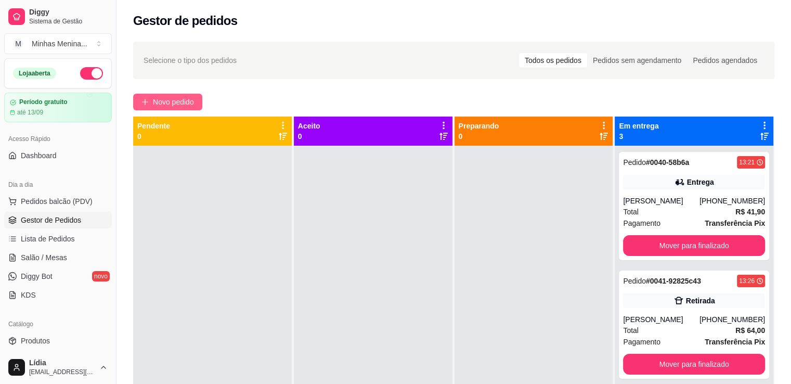
click at [162, 102] on span "Novo pedido" at bounding box center [173, 101] width 41 height 11
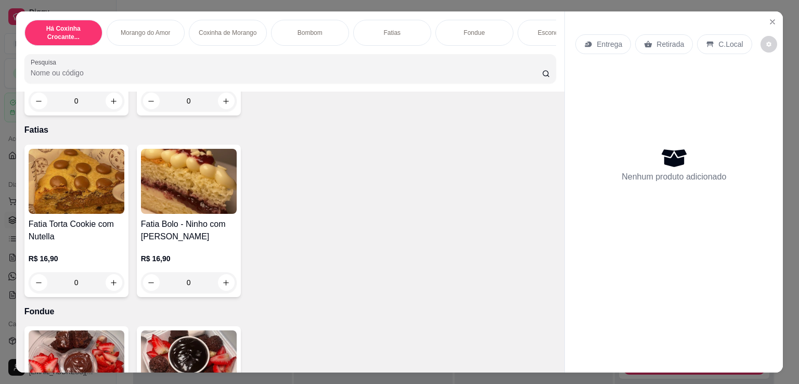
scroll to position [485, 0]
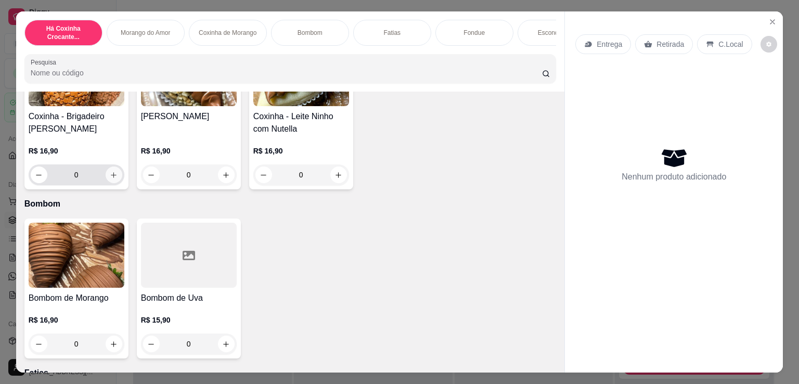
click at [110, 175] on icon "increase-product-quantity" at bounding box center [114, 175] width 8 height 8
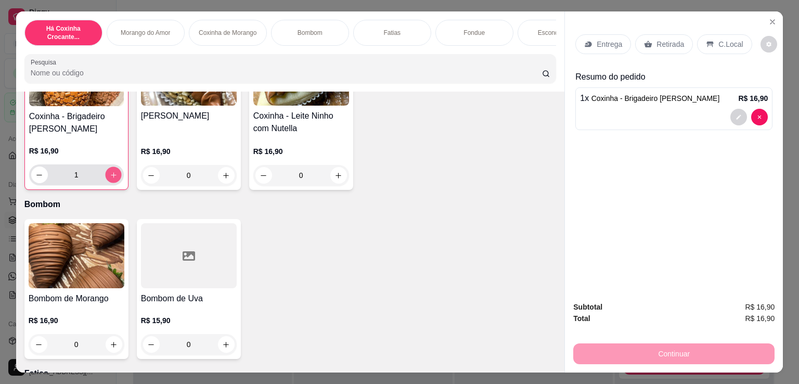
click at [109, 175] on icon "increase-product-quantity" at bounding box center [113, 175] width 8 height 8
type input "2"
click at [655, 45] on div "Retirada" at bounding box center [664, 44] width 58 height 20
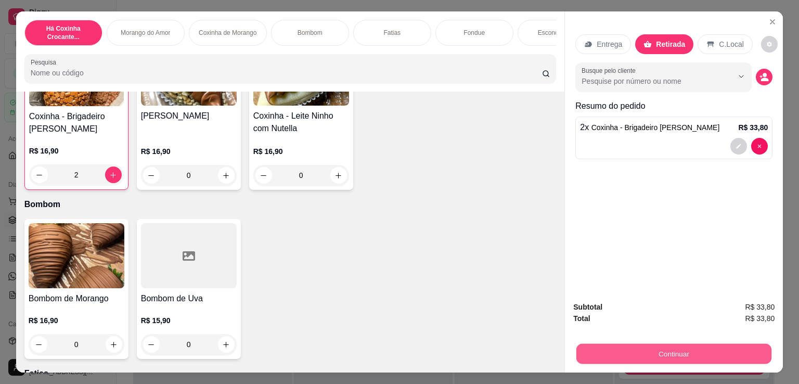
click at [664, 348] on button "Continuar" at bounding box center [673, 353] width 195 height 20
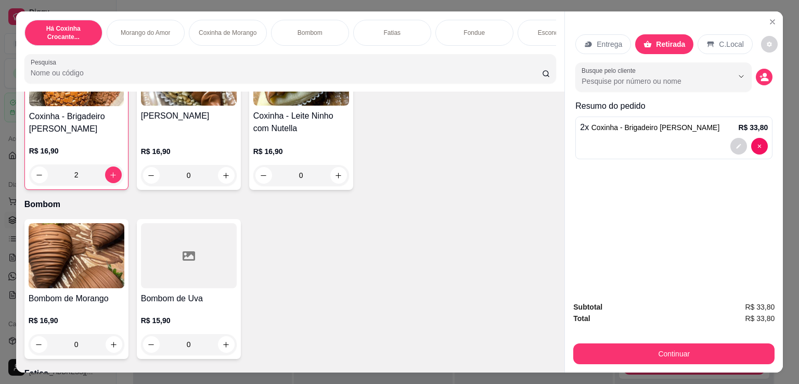
click at [601, 42] on p "Entrega" at bounding box center [609, 44] width 25 height 10
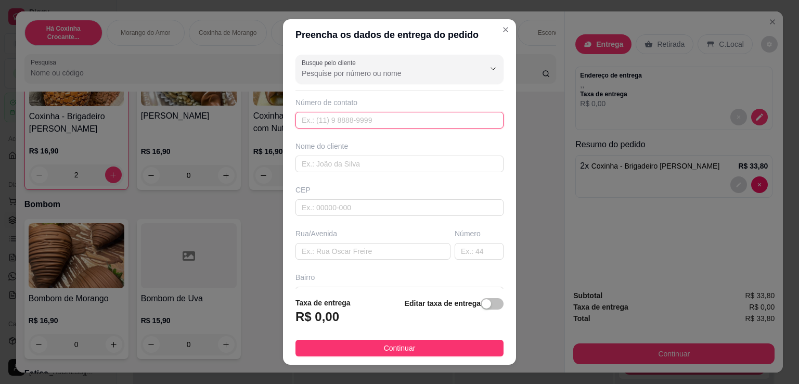
click at [379, 117] on input "text" at bounding box center [399, 120] width 208 height 17
click at [369, 125] on input "text" at bounding box center [399, 120] width 208 height 17
paste input "(11) 94016-9712"
type input "(11) 94016-9712"
click at [329, 160] on input "text" at bounding box center [399, 164] width 208 height 17
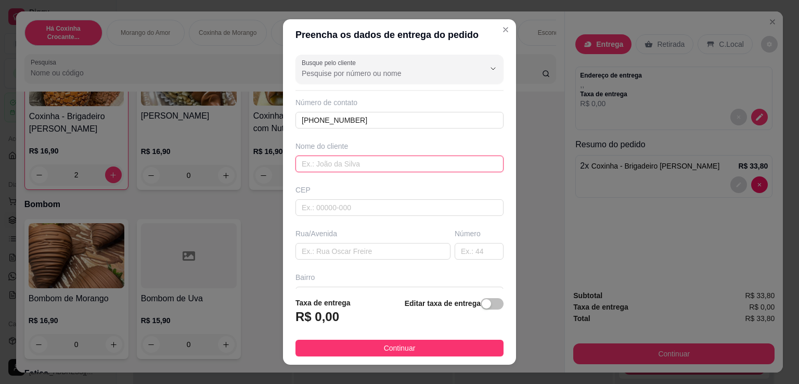
paste input "Graça"
type input "Graça"
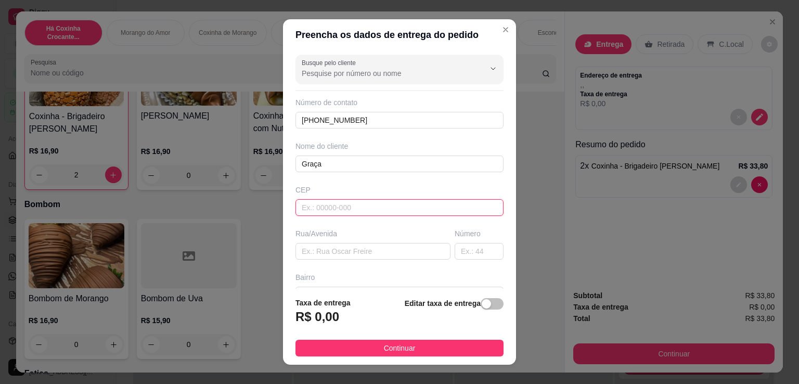
click at [377, 200] on input "text" at bounding box center [399, 207] width 208 height 17
type input "04184000"
type input "Rua Professor Arnaldo João Semeraro"
type input "Jardim Santa Emília"
type input "São Paulo"
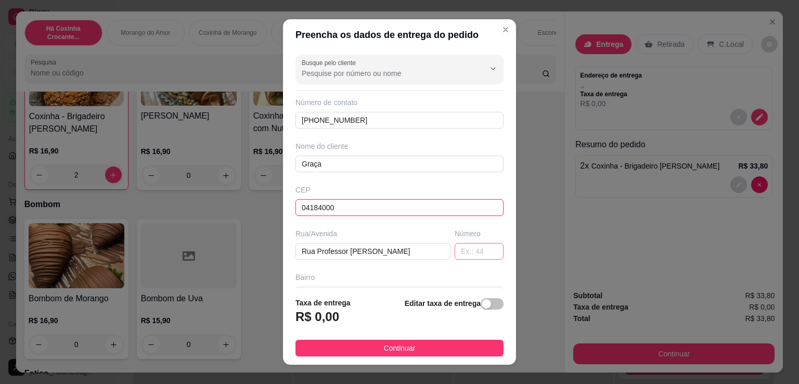
type input "04184000"
click at [465, 245] on input "text" at bounding box center [479, 251] width 49 height 17
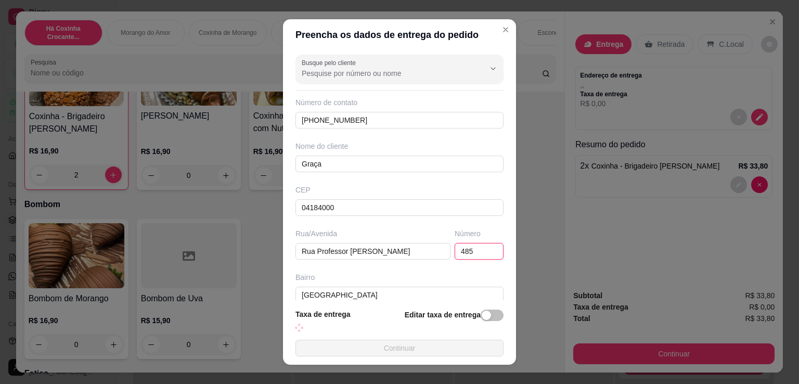
scroll to position [99, 0]
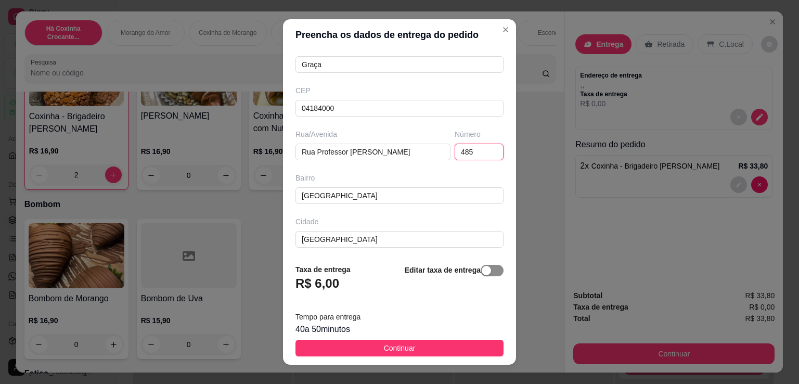
type input "485"
click at [491, 273] on span "button" at bounding box center [492, 270] width 23 height 11
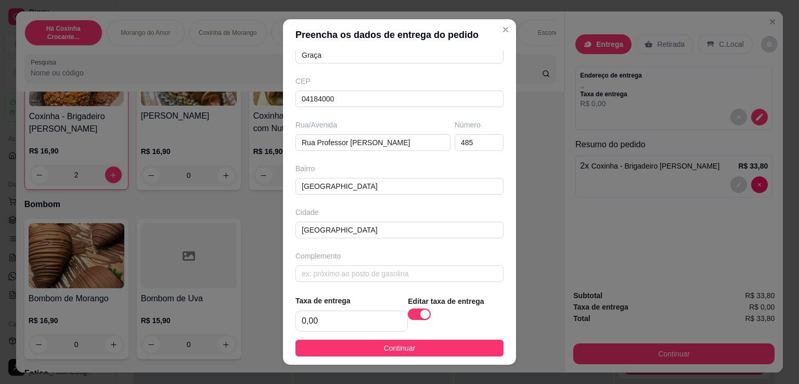
scroll to position [112, 0]
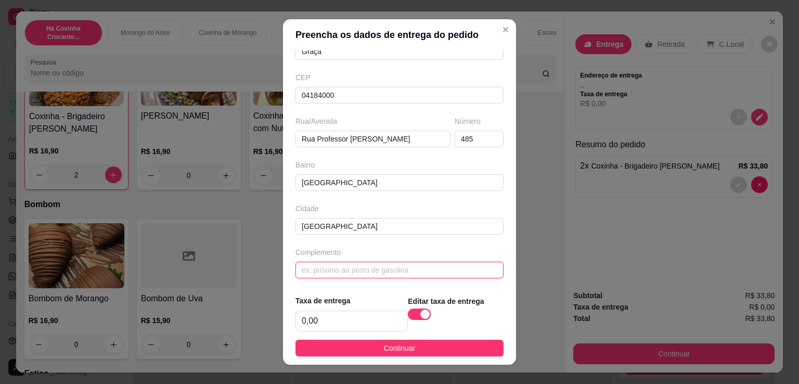
click at [358, 272] on input "text" at bounding box center [399, 270] width 208 height 17
drag, startPoint x: 287, startPoint y: 277, endPoint x: 182, endPoint y: 267, distance: 106.1
click at [172, 275] on div "Preencha os dados de entrega do pedido Busque pelo cliente Número de contato (1…" at bounding box center [399, 192] width 799 height 384
paste input "1 torre 2"
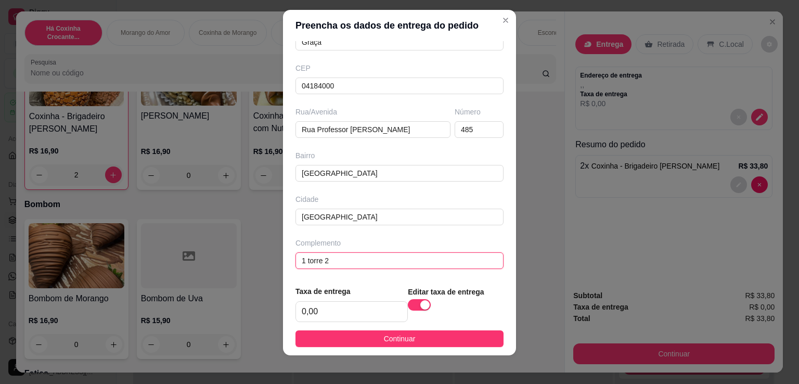
scroll to position [14, 0]
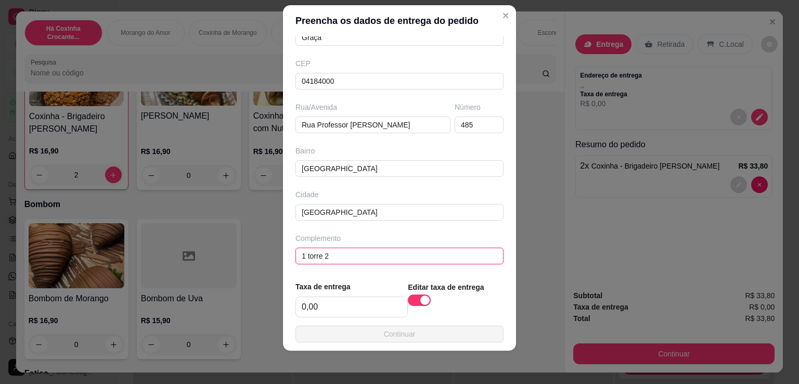
type input "1 torre 2"
click at [369, 331] on button "Continuar" at bounding box center [399, 334] width 208 height 17
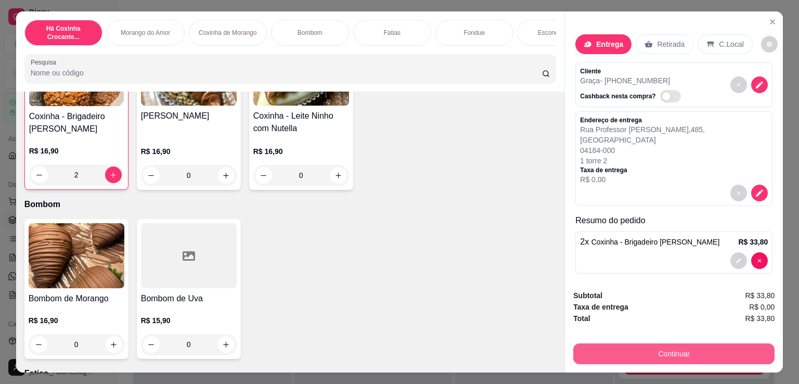
click at [645, 348] on button "Continuar" at bounding box center [673, 353] width 201 height 21
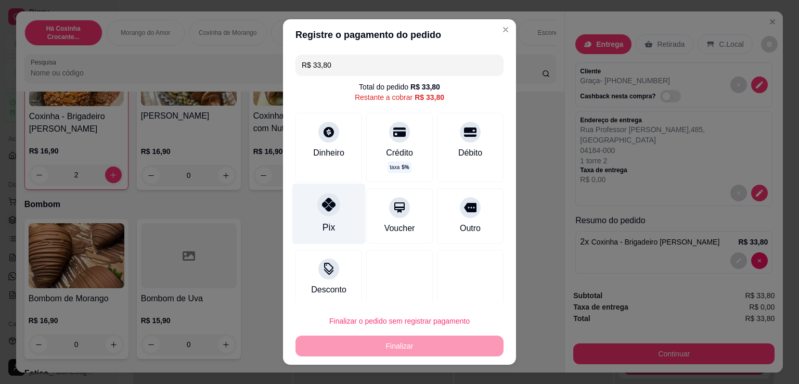
click at [332, 204] on div at bounding box center [328, 204] width 23 height 23
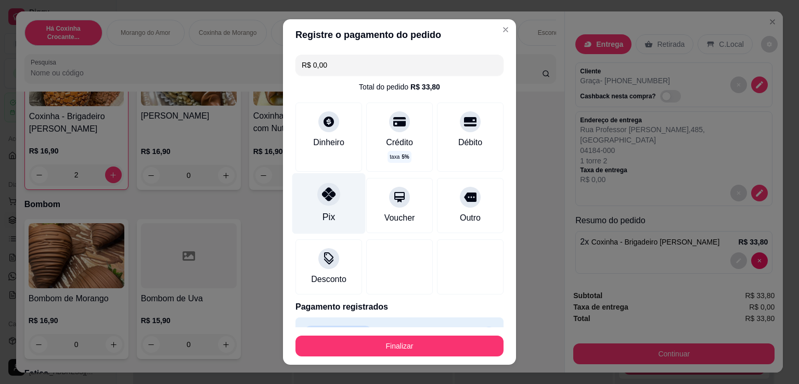
type input "R$ 0,00"
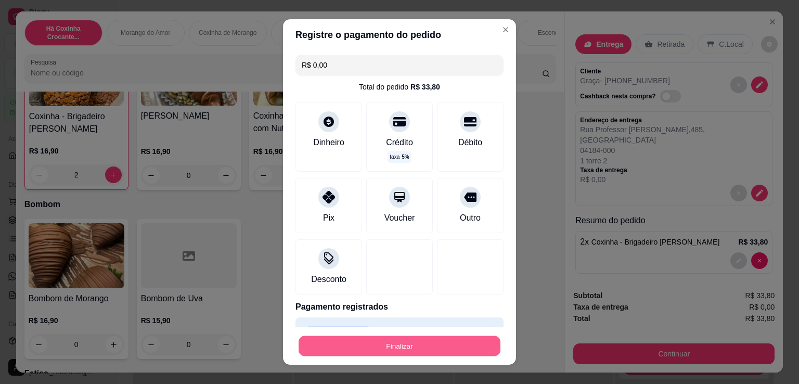
click at [377, 342] on button "Finalizar" at bounding box center [400, 346] width 202 height 20
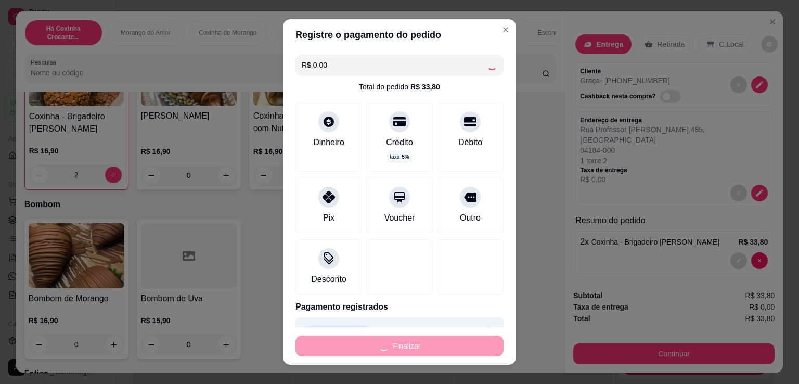
type input "0"
type input "-R$ 33,80"
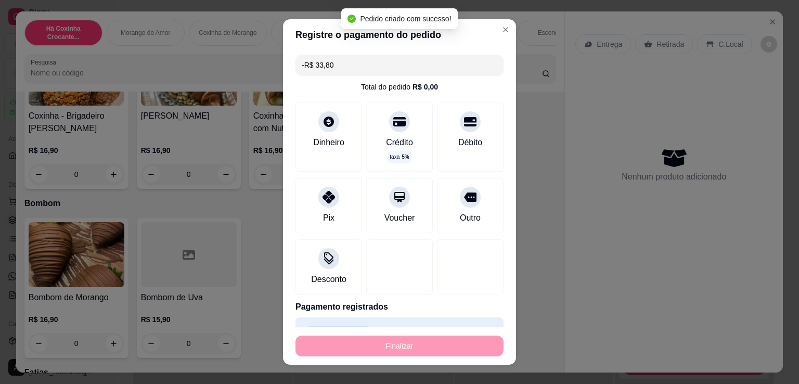
scroll to position [485, 0]
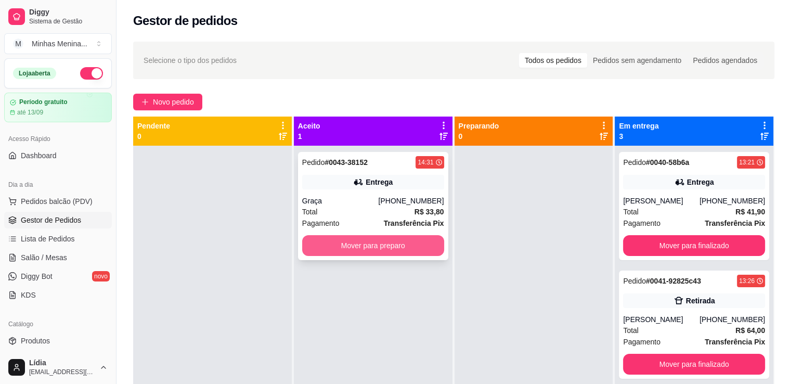
click at [366, 248] on button "Mover para preparo" at bounding box center [373, 245] width 142 height 21
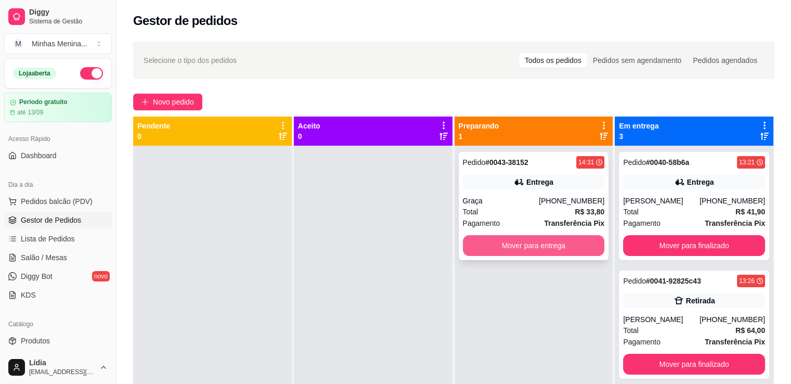
click at [551, 250] on button "Mover para entrega" at bounding box center [534, 245] width 142 height 21
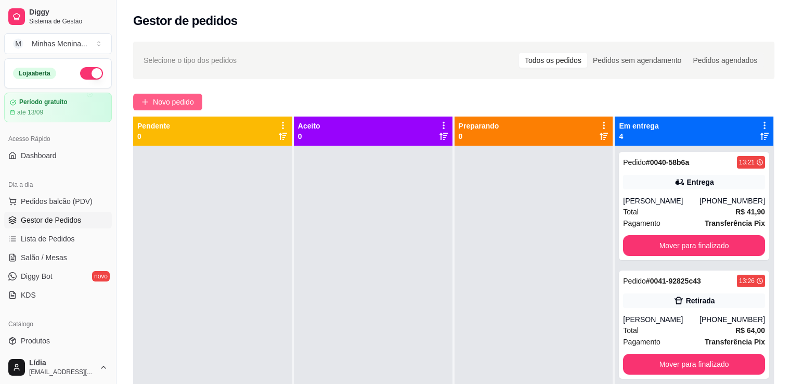
click at [193, 101] on span "Novo pedido" at bounding box center [173, 101] width 41 height 11
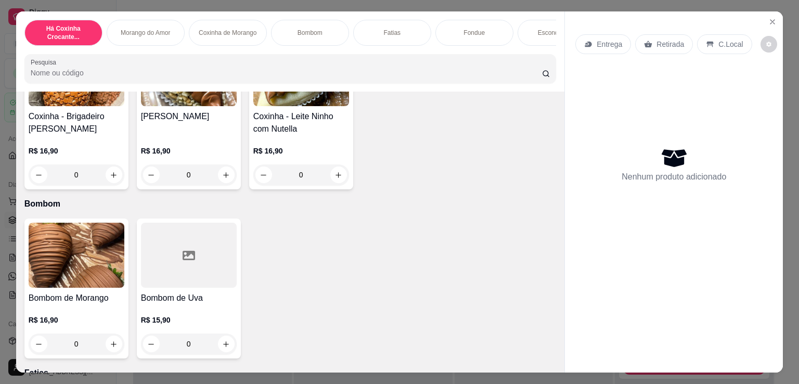
scroll to position [242, 0]
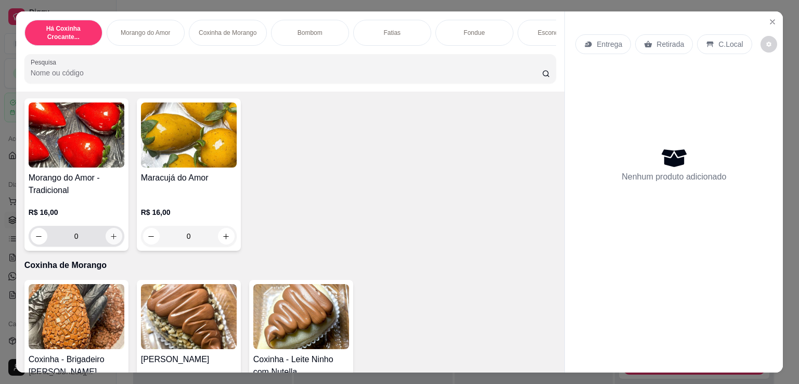
click at [110, 234] on button "increase-product-quantity" at bounding box center [114, 236] width 17 height 17
type input "1"
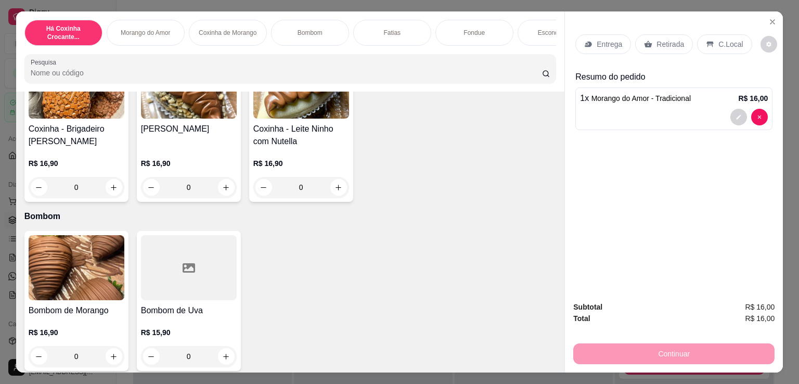
scroll to position [485, 0]
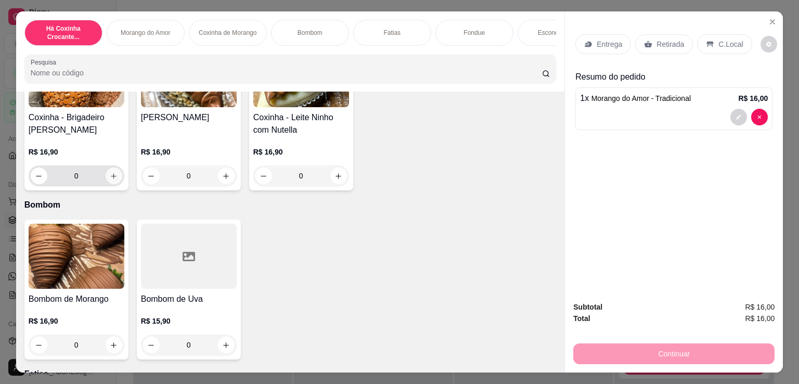
click at [113, 178] on icon "increase-product-quantity" at bounding box center [114, 176] width 8 height 8
type input "1"
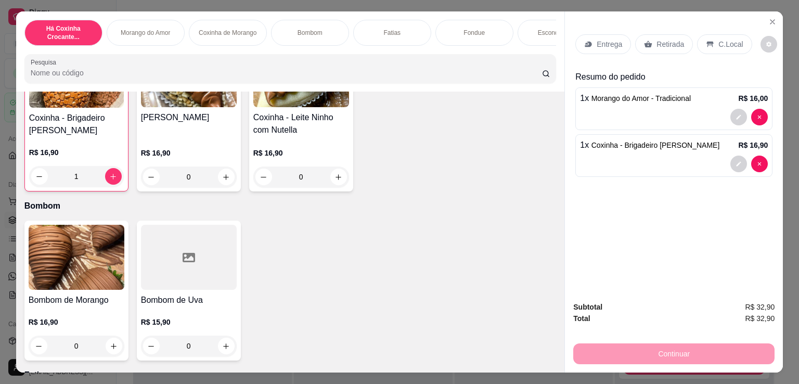
scroll to position [486, 0]
click at [599, 43] on p "Entrega" at bounding box center [609, 44] width 25 height 10
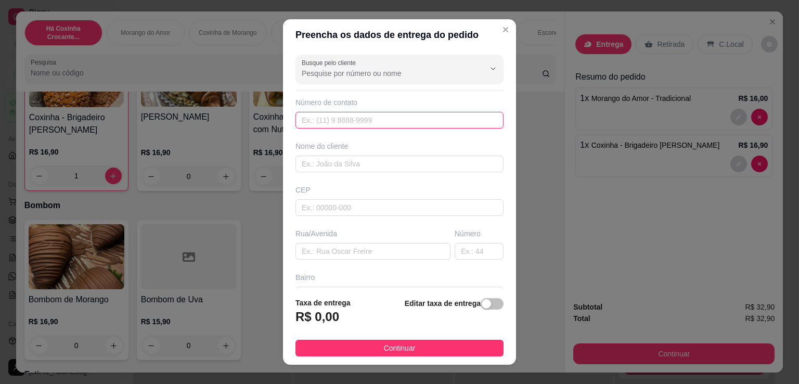
click at [340, 122] on input "text" at bounding box center [399, 120] width 208 height 17
click at [333, 160] on input "text" at bounding box center [399, 164] width 208 height 17
paste input "Marina"
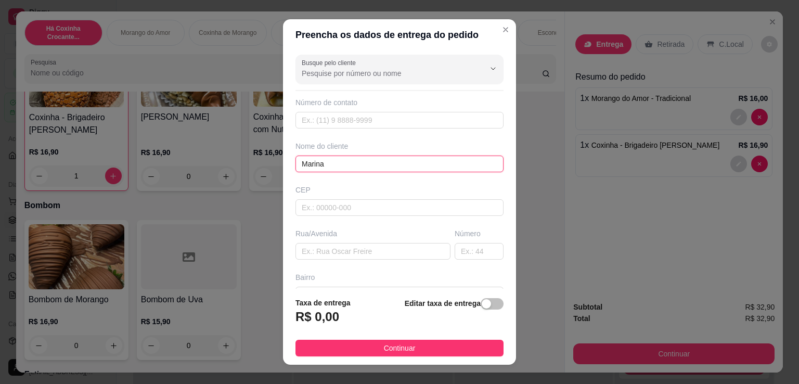
type input "Marina"
click at [327, 122] on input "text" at bounding box center [399, 120] width 208 height 17
paste input "98328-8080"
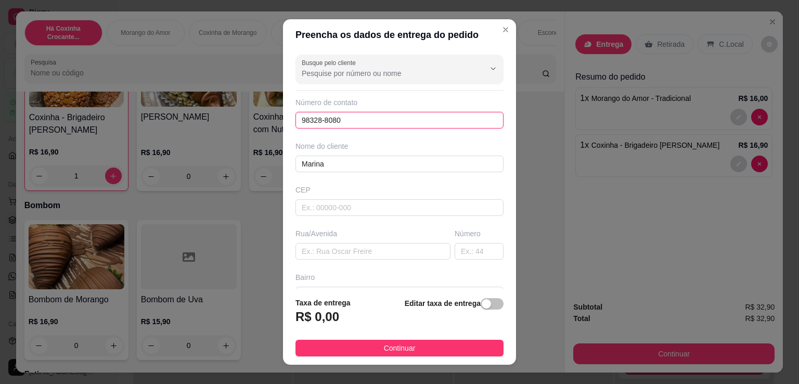
drag, startPoint x: 339, startPoint y: 117, endPoint x: 254, endPoint y: 123, distance: 85.5
click at [254, 123] on div "Preencha os dados de entrega do pedido Busque pelo cliente Número de contato 98…" at bounding box center [399, 192] width 799 height 384
paste input "(11)"
type input "(11) 98328-8080"
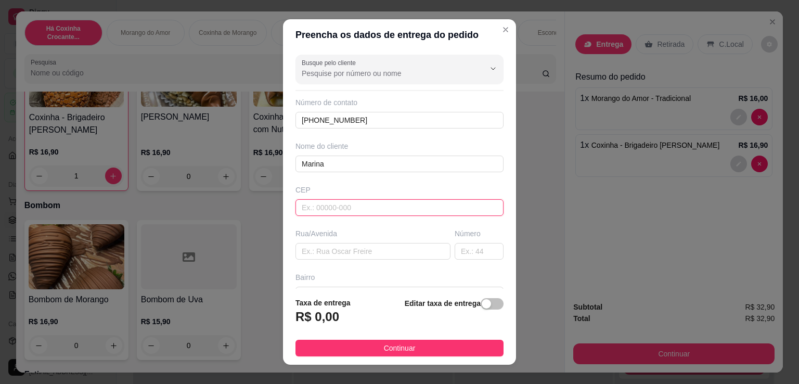
click at [309, 200] on input "text" at bounding box center [399, 207] width 208 height 17
type input "04184000"
type input "Rua Professor Arnaldo João Semeraro"
type input "Jardim Santa Emília"
type input "São Paulo"
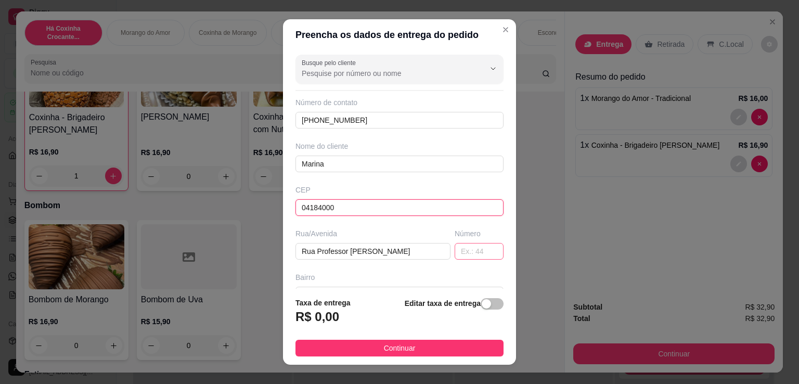
type input "04184000"
click at [469, 256] on input "text" at bounding box center [479, 251] width 49 height 17
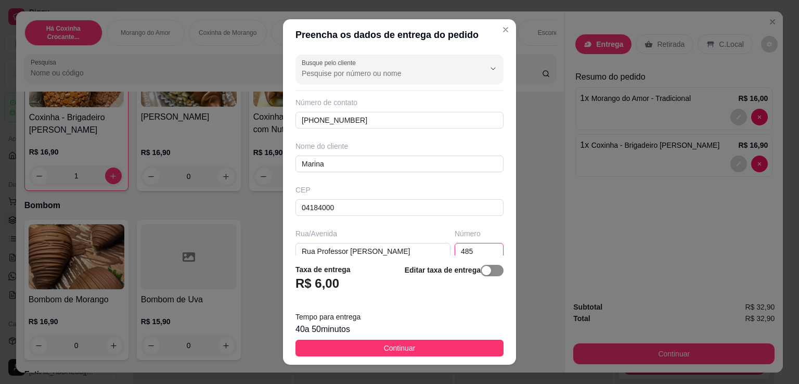
type input "485"
click at [481, 265] on span "button" at bounding box center [492, 270] width 23 height 11
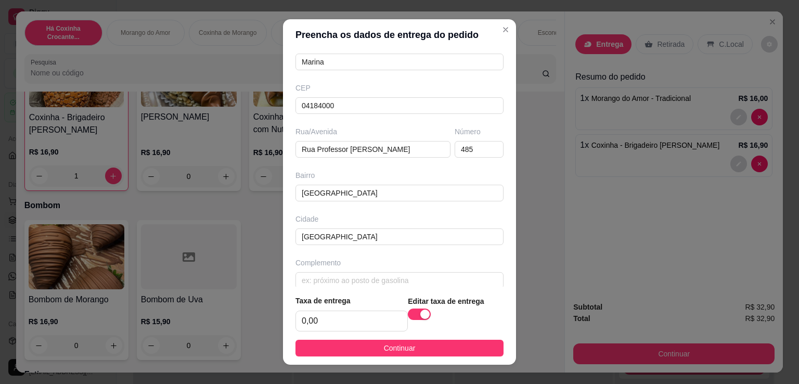
scroll to position [112, 0]
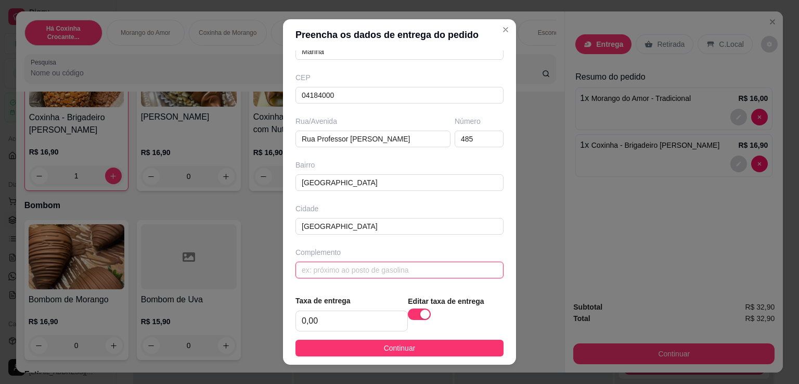
click at [340, 267] on input "text" at bounding box center [399, 270] width 208 height 17
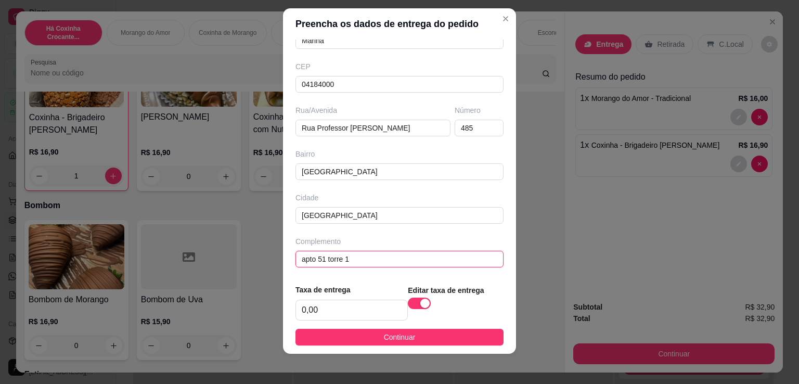
scroll to position [14, 0]
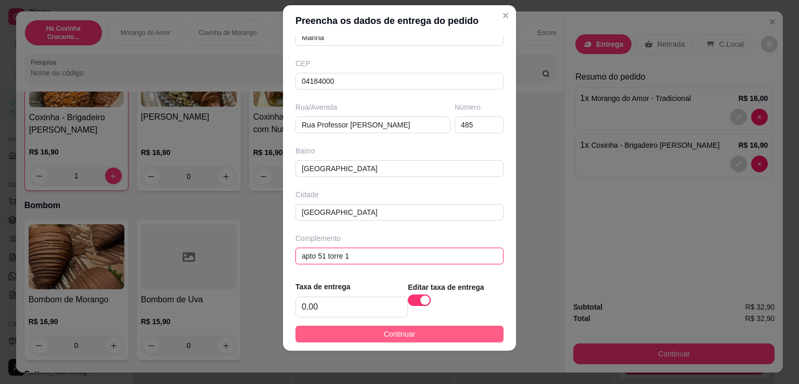
type input "apto 51 torre 1"
click at [374, 329] on button "Continuar" at bounding box center [399, 334] width 208 height 17
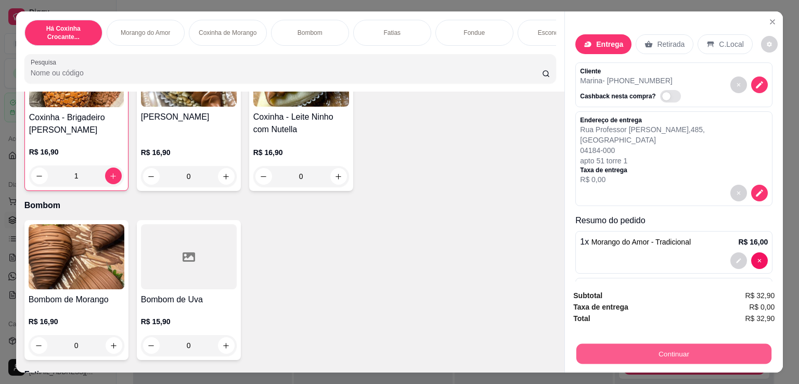
click at [614, 352] on button "Continuar" at bounding box center [673, 353] width 195 height 20
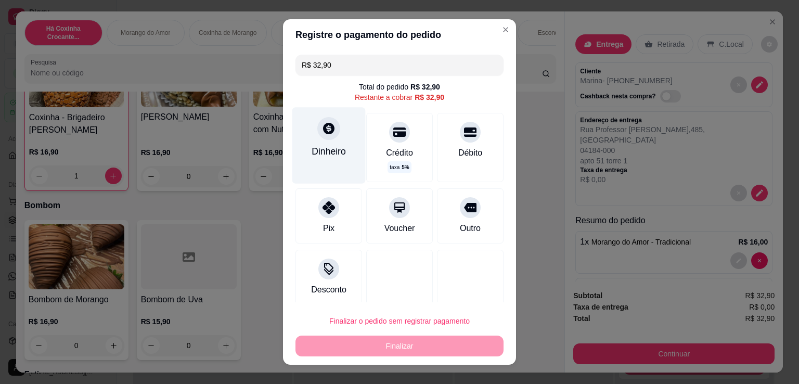
click at [328, 152] on div "Dinheiro" at bounding box center [329, 152] width 34 height 14
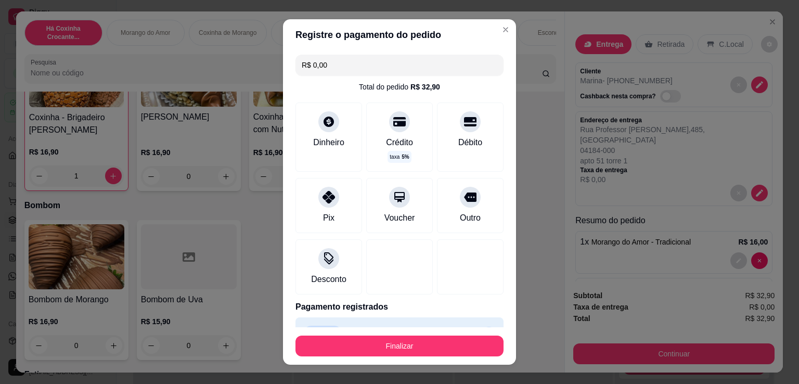
type input "R$ 0,00"
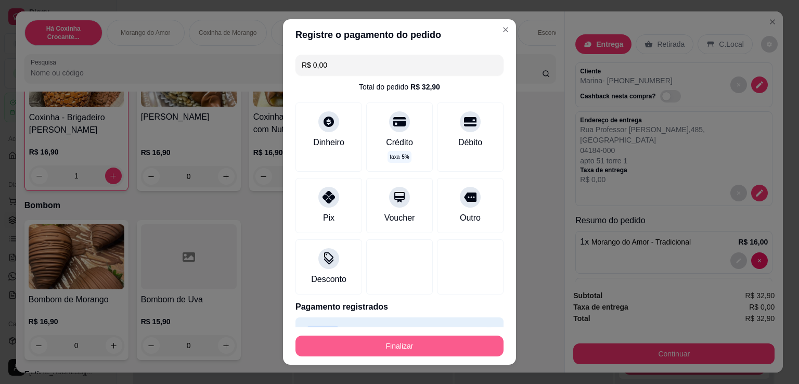
click at [424, 345] on button "Finalizar" at bounding box center [399, 346] width 208 height 21
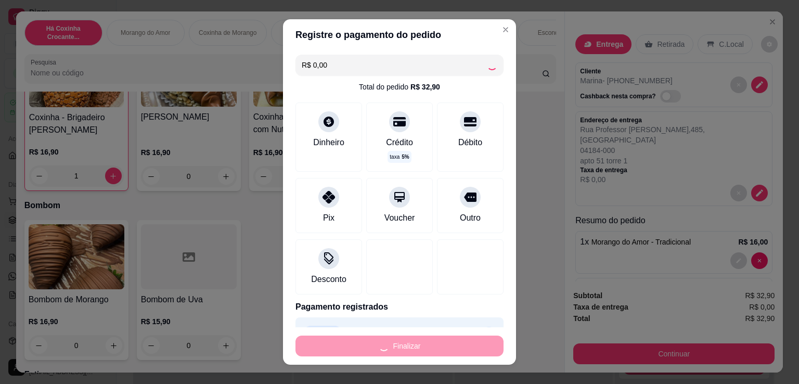
type input "0"
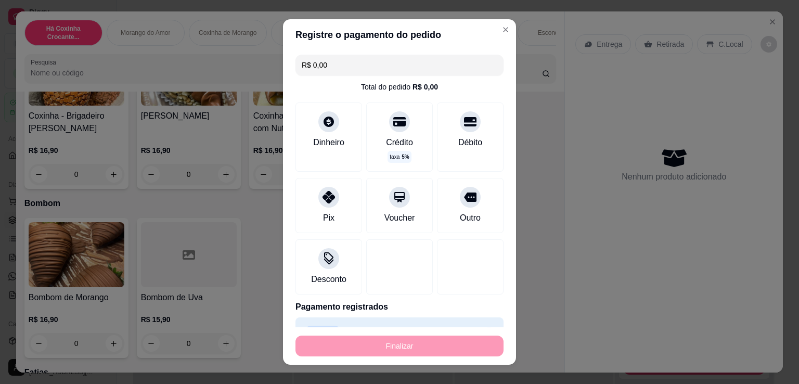
type input "-R$ 32,90"
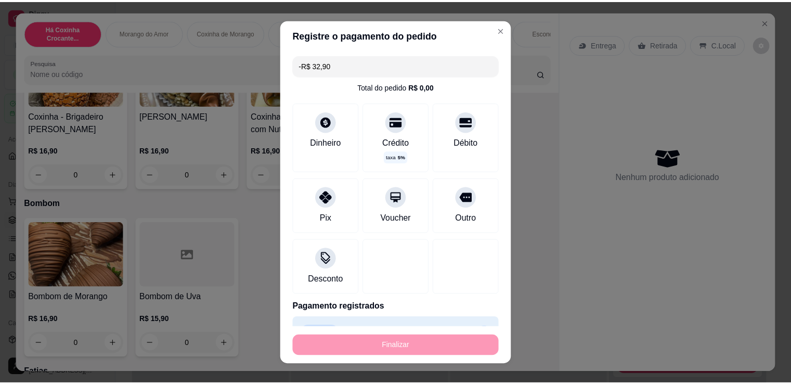
scroll to position [485, 0]
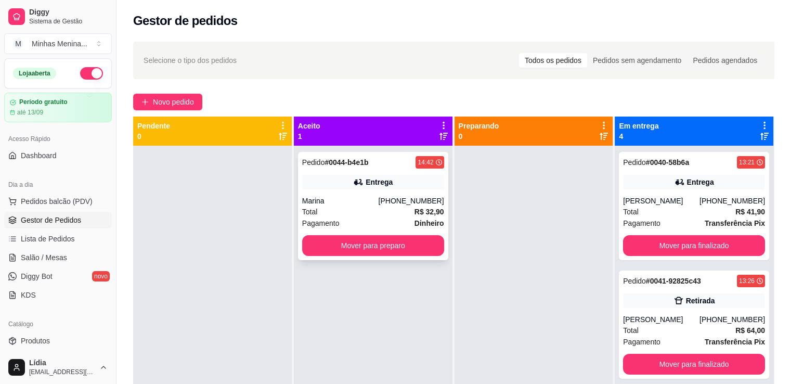
drag, startPoint x: 392, startPoint y: 279, endPoint x: 405, endPoint y: 255, distance: 27.7
click at [394, 273] on div "Pedido # 0044-b4e1b 14:42 Entrega Marina (11) 98328-8080 Total R$ 32,90 Pagamen…" at bounding box center [373, 338] width 159 height 384
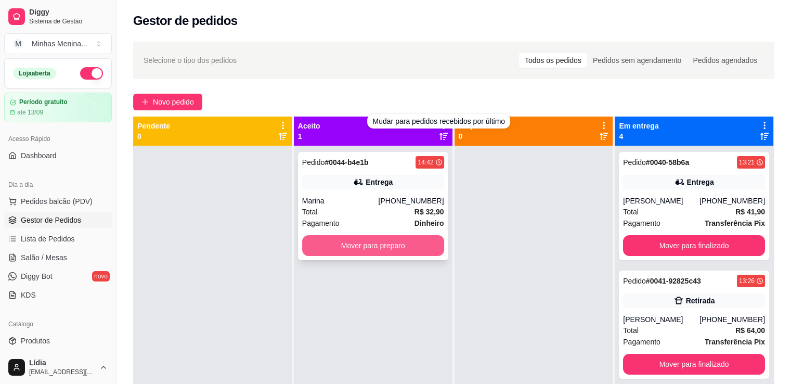
click at [405, 255] on button "Mover para preparo" at bounding box center [373, 245] width 142 height 21
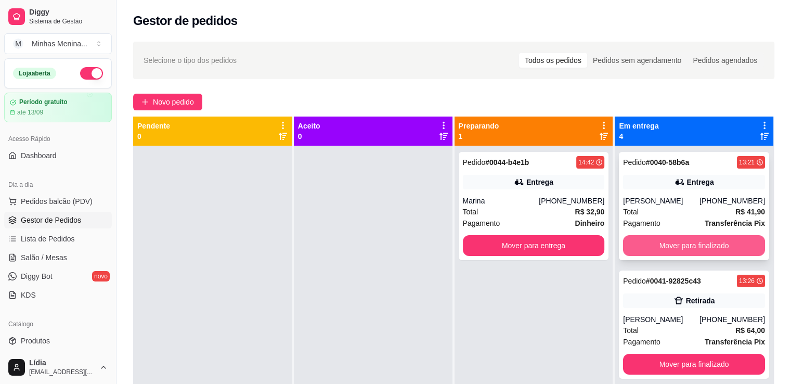
click at [675, 240] on button "Mover para finalizado" at bounding box center [694, 245] width 142 height 21
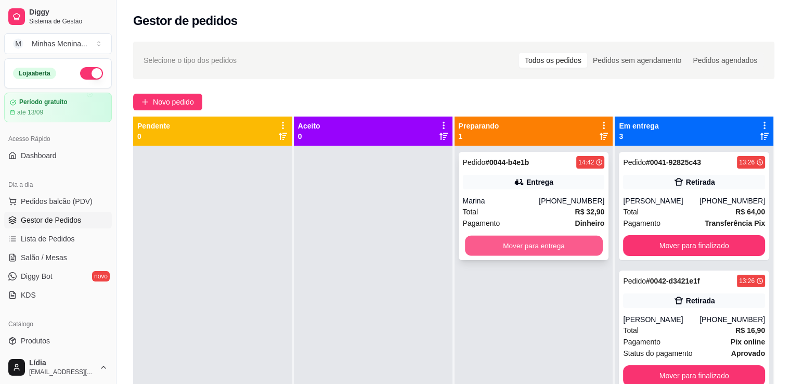
click at [571, 246] on button "Mover para entrega" at bounding box center [534, 246] width 138 height 20
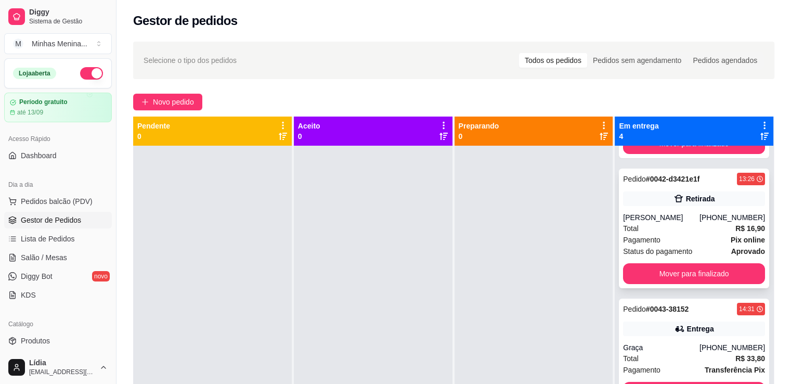
scroll to position [112, 0]
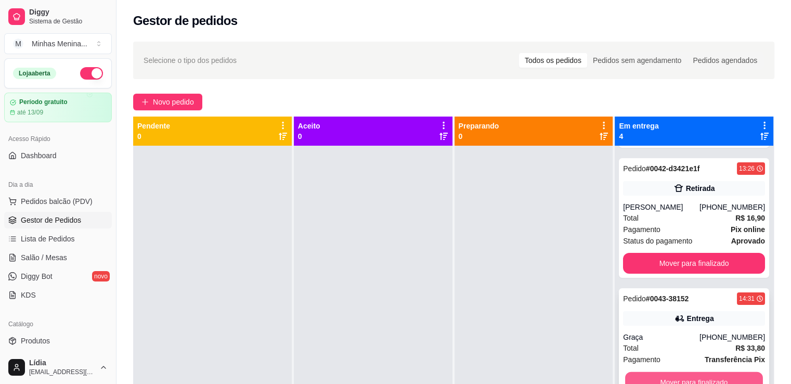
click at [689, 375] on button "Mover para finalizado" at bounding box center [694, 382] width 138 height 20
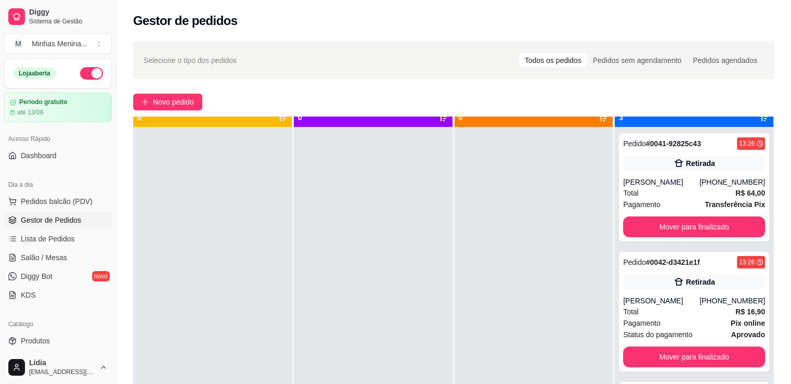
scroll to position [29, 0]
